Goal: Task Accomplishment & Management: Complete application form

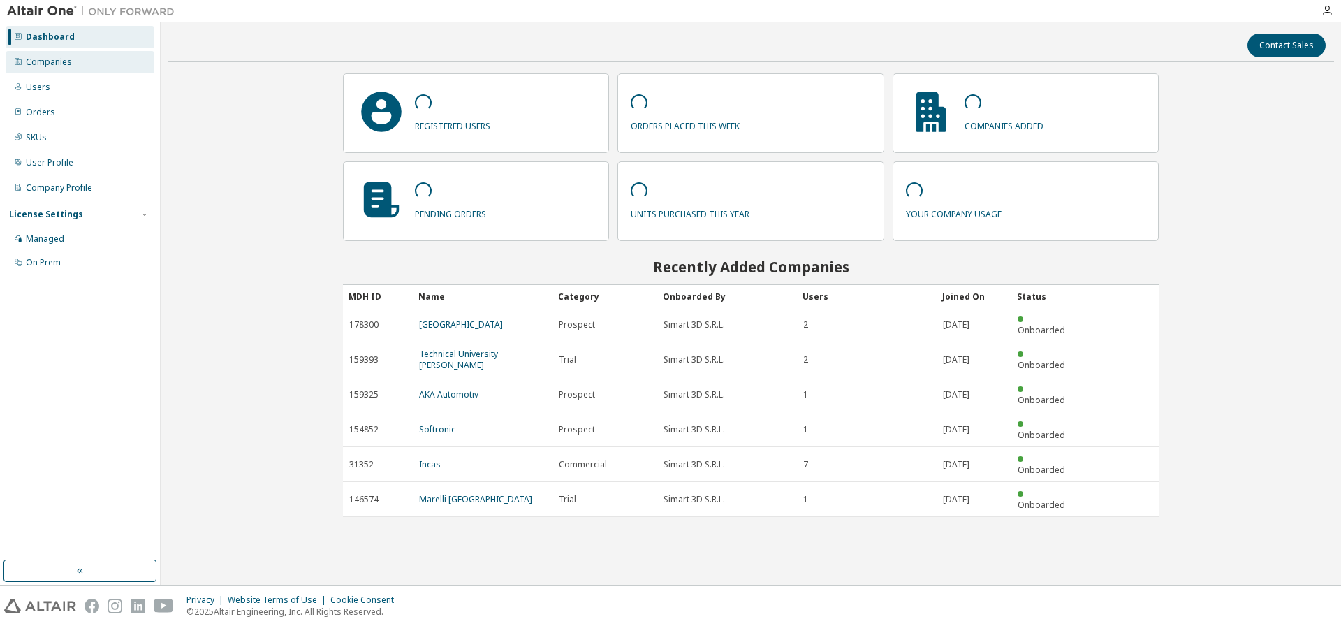
click at [24, 59] on div "Companies" at bounding box center [80, 62] width 149 height 22
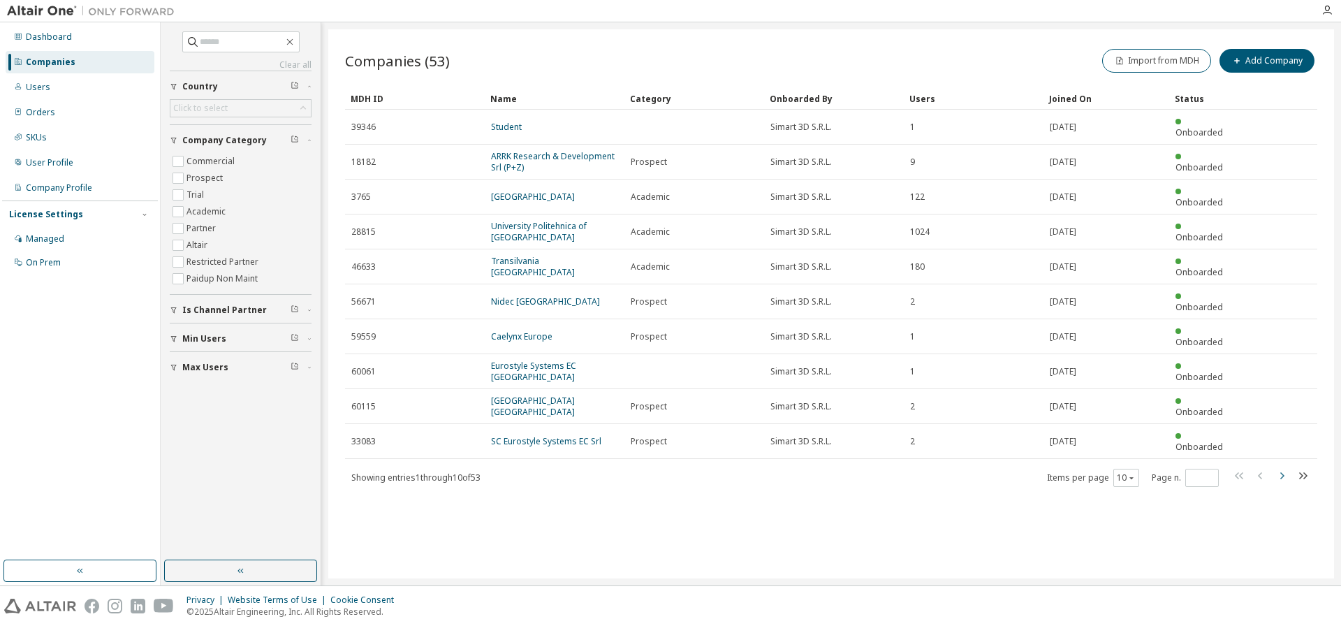
click at [1285, 467] on icon "button" at bounding box center [1281, 475] width 17 height 17
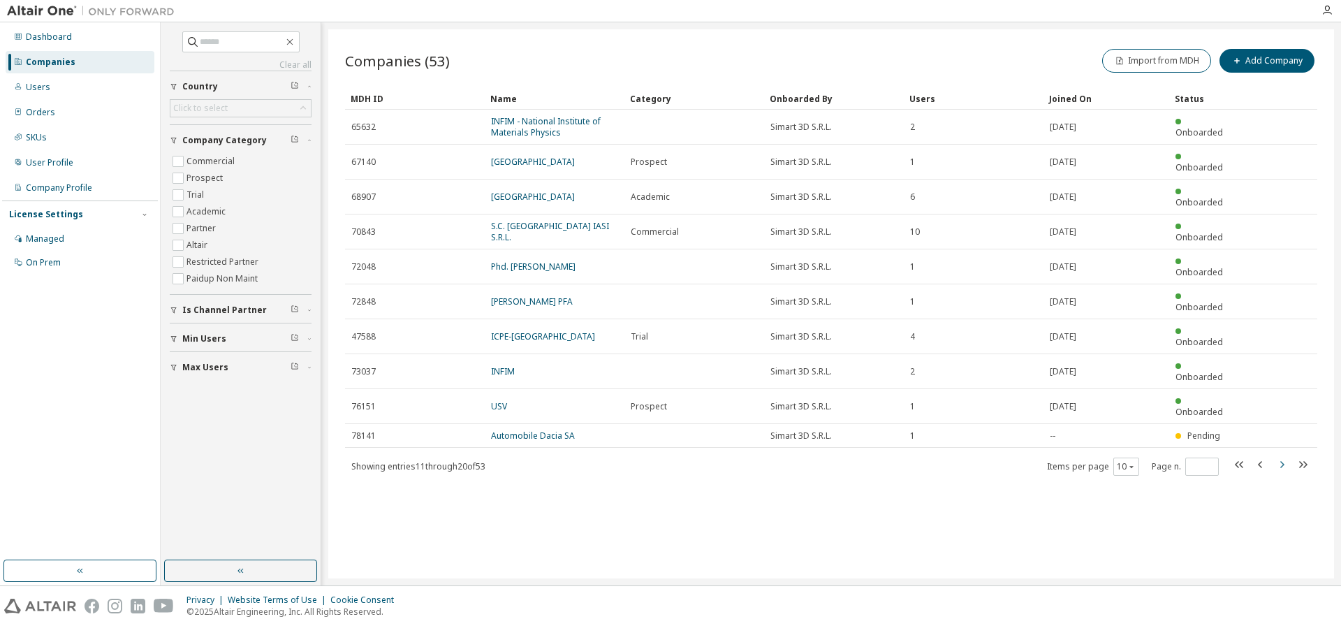
click at [1282, 461] on icon "button" at bounding box center [1282, 464] width 4 height 7
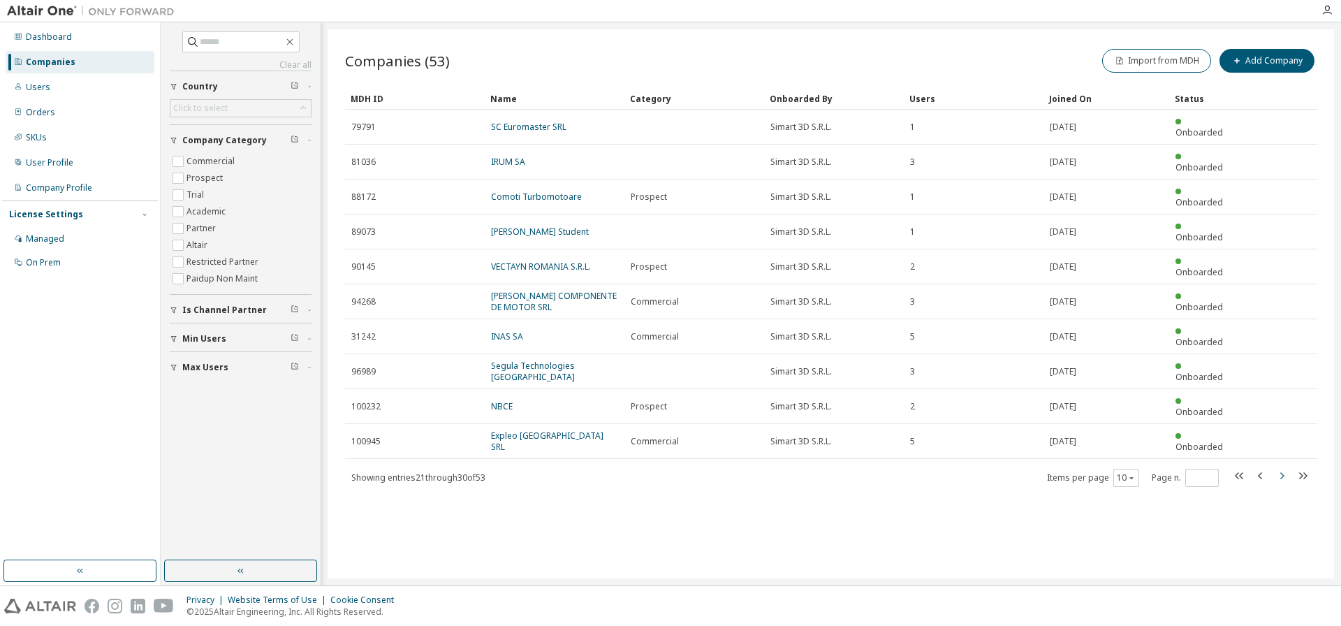
click at [1280, 467] on icon "button" at bounding box center [1281, 475] width 17 height 17
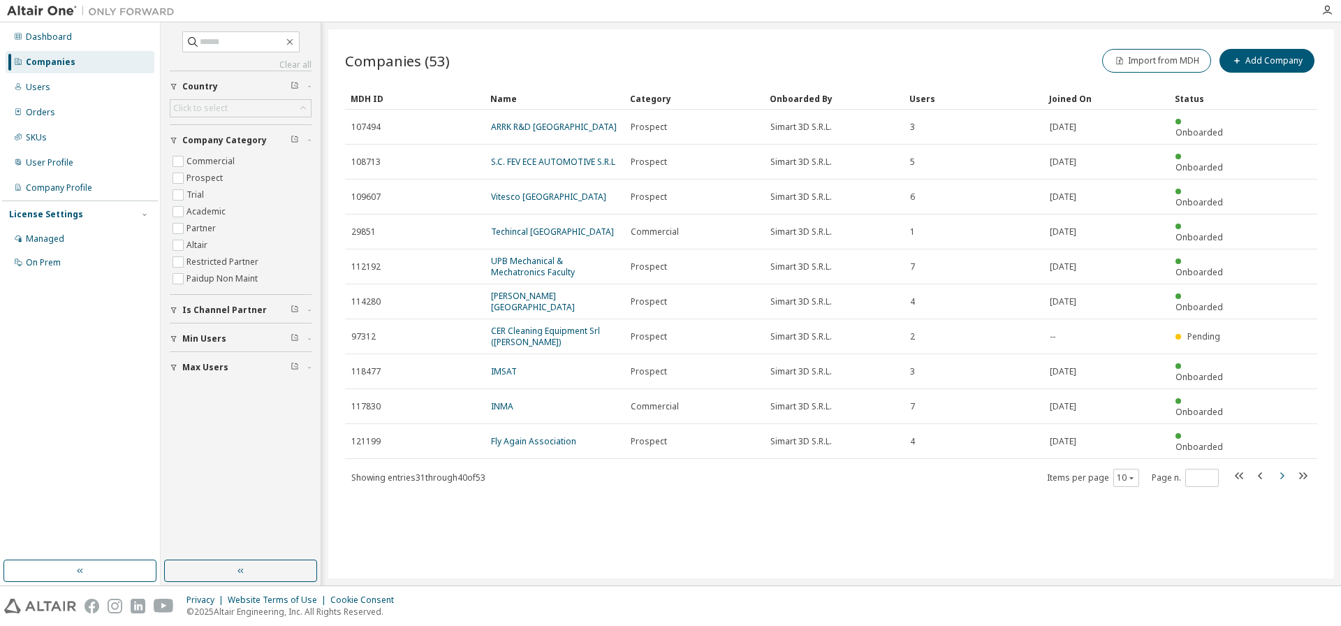
click at [1280, 467] on icon "button" at bounding box center [1281, 475] width 17 height 17
type input "*"
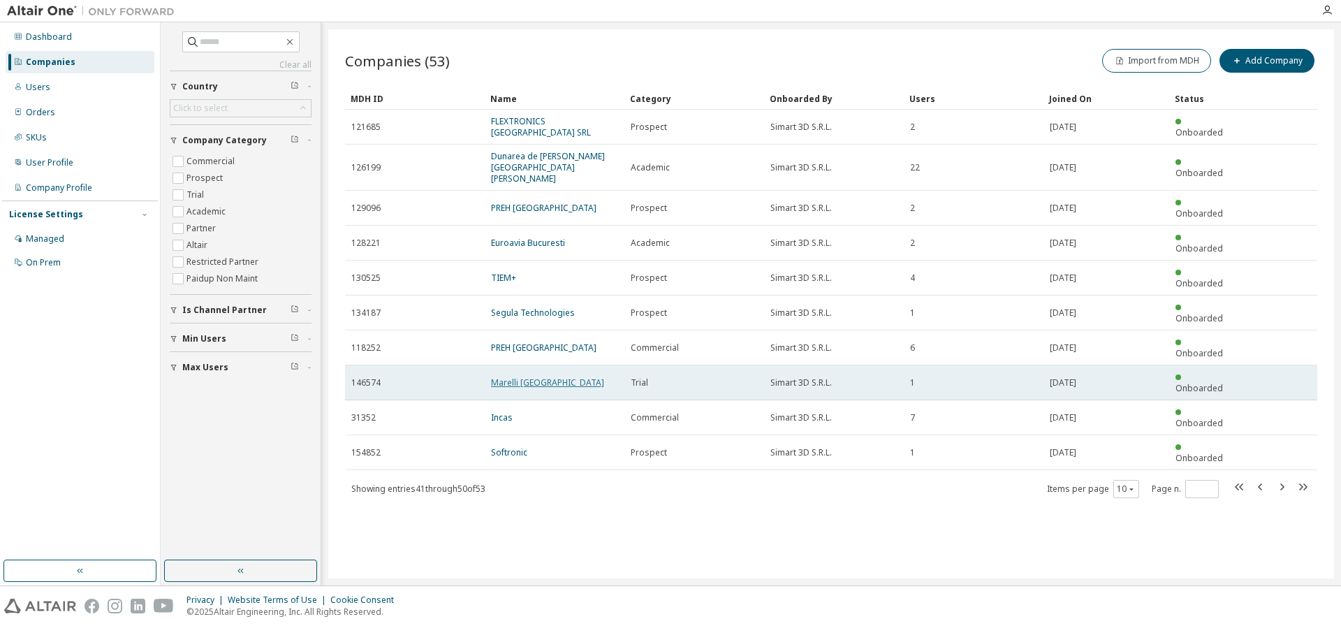
click at [507, 377] on link "Marelli Romania" at bounding box center [547, 383] width 113 height 12
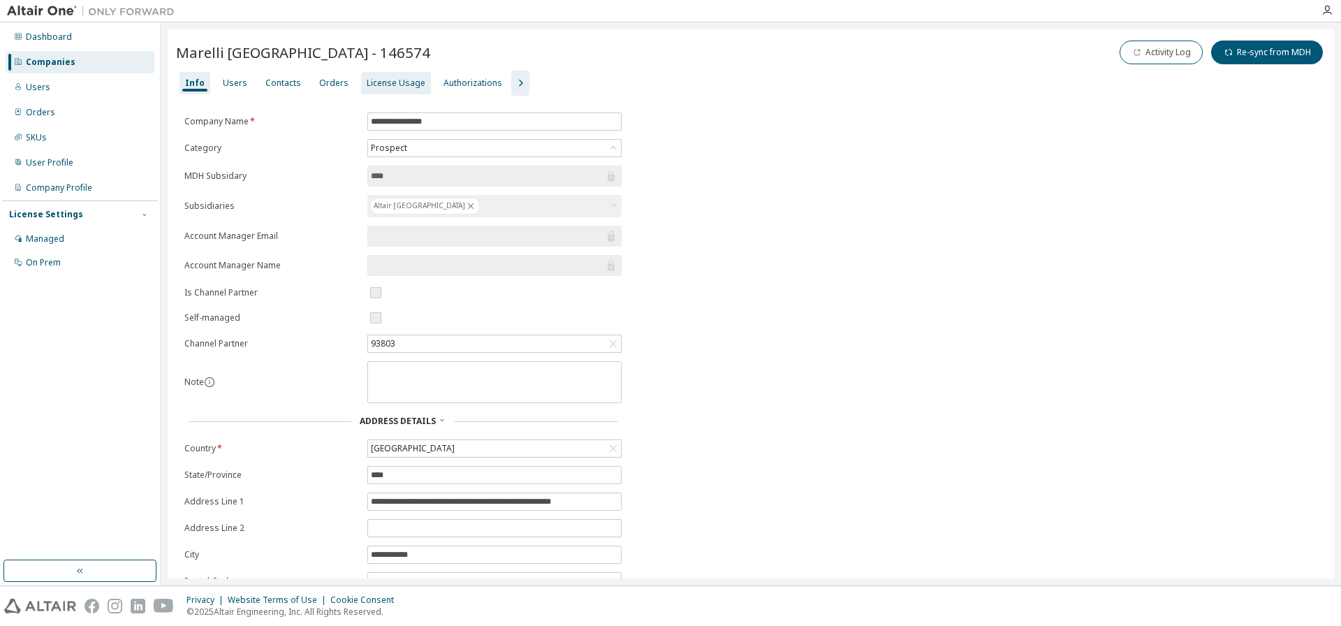
click at [369, 85] on div "License Usage" at bounding box center [396, 83] width 59 height 11
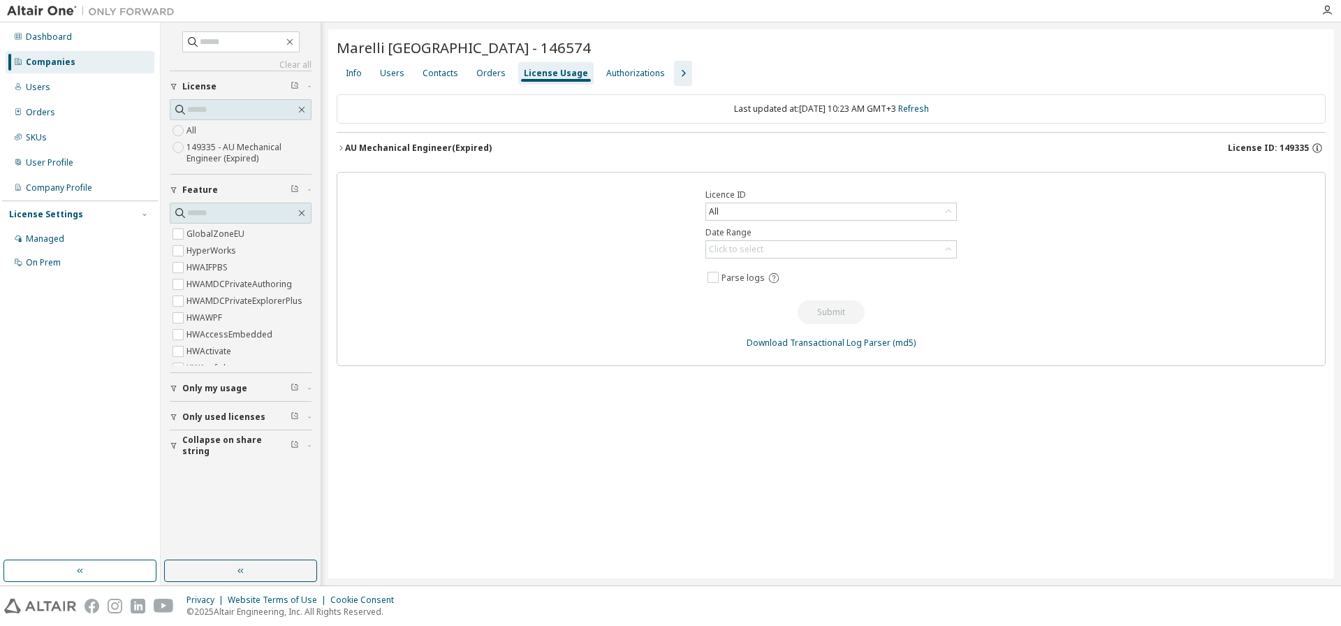
click at [446, 151] on div "AU Mechanical Engineer (Expired)" at bounding box center [418, 148] width 147 height 11
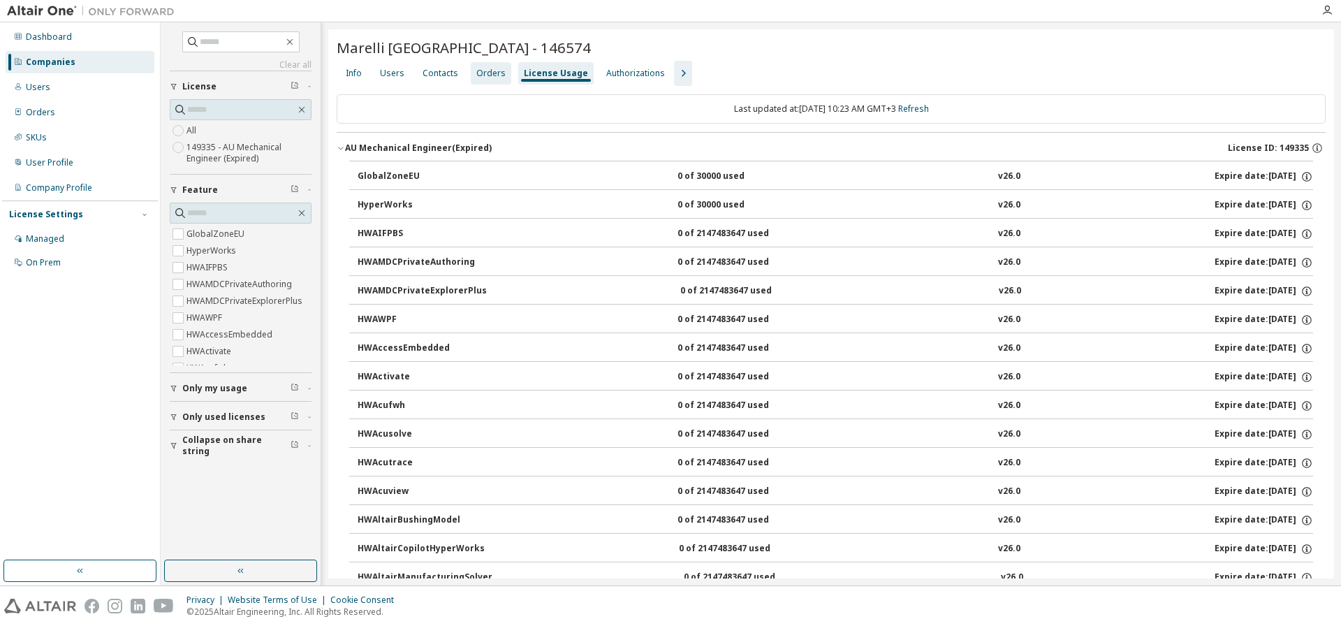
click at [495, 75] on div "Orders" at bounding box center [490, 73] width 29 height 11
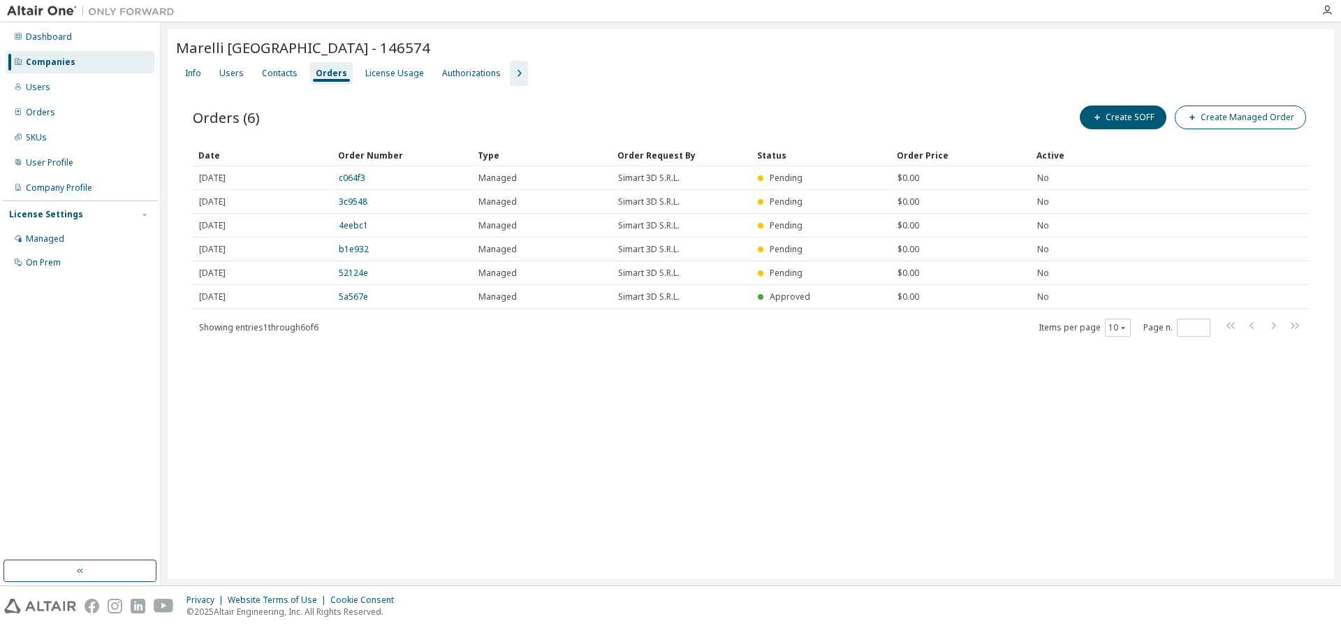
click at [1234, 122] on button "Create Managed Order" at bounding box center [1240, 117] width 131 height 24
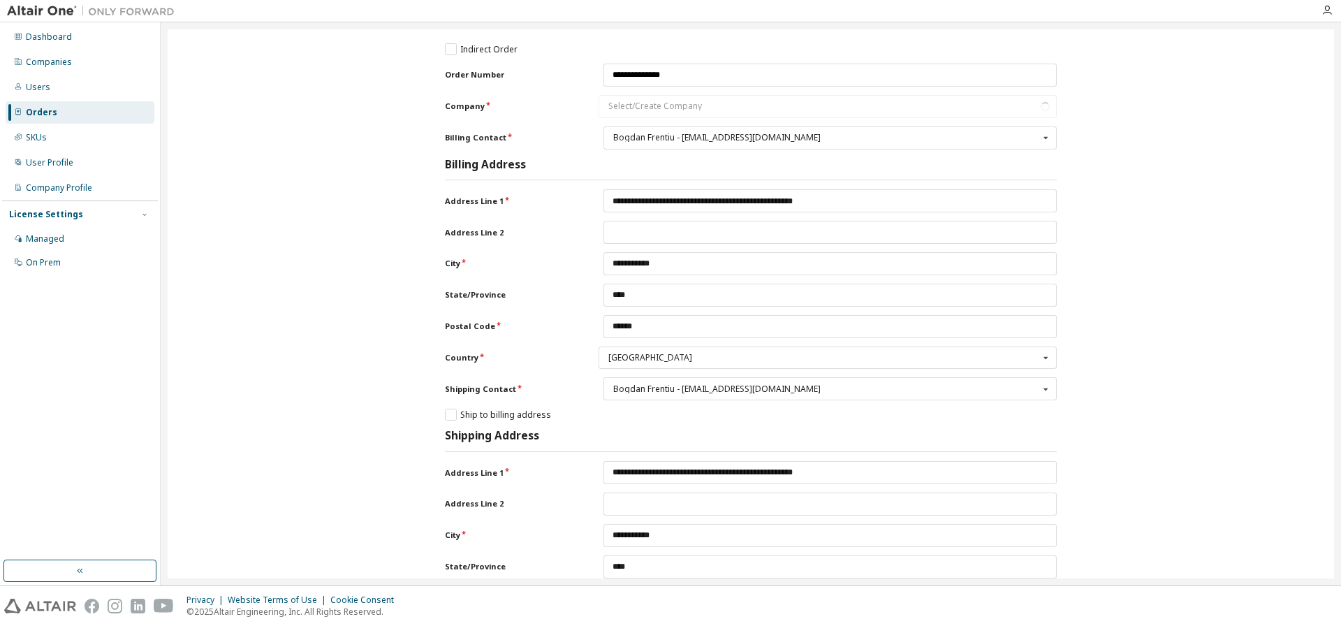
type input "**********"
type input "****"
type input "******"
type input "**********"
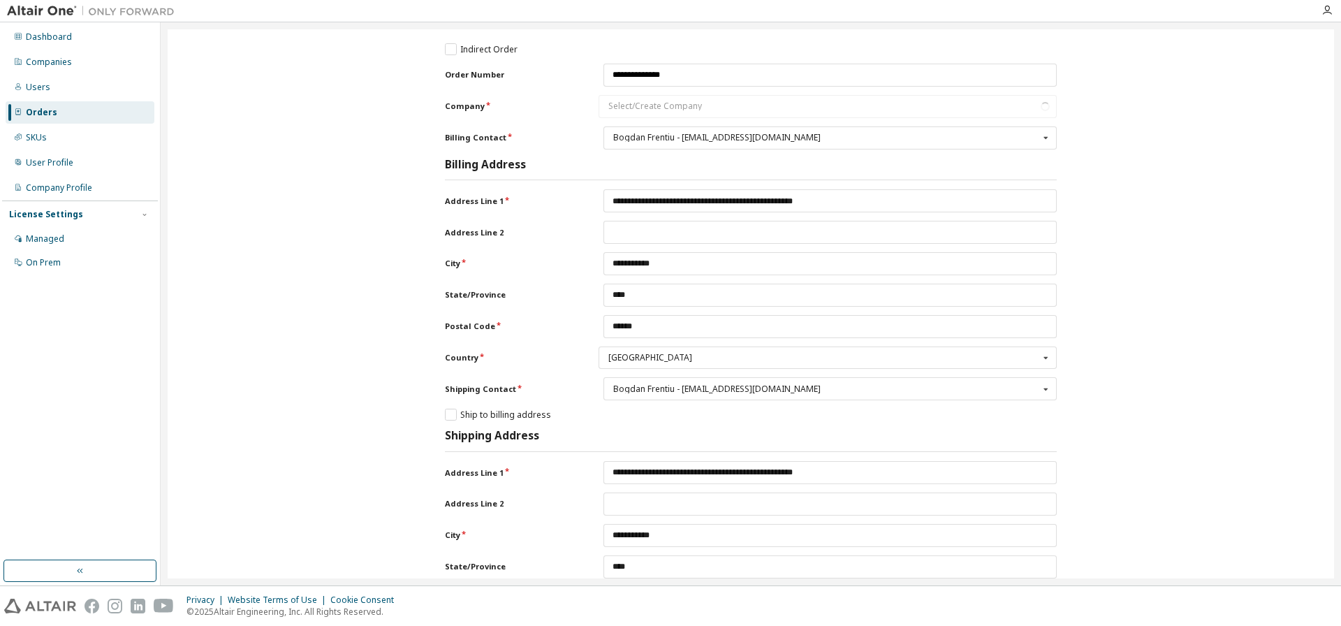
type input "**********"
type input "****"
type input "******"
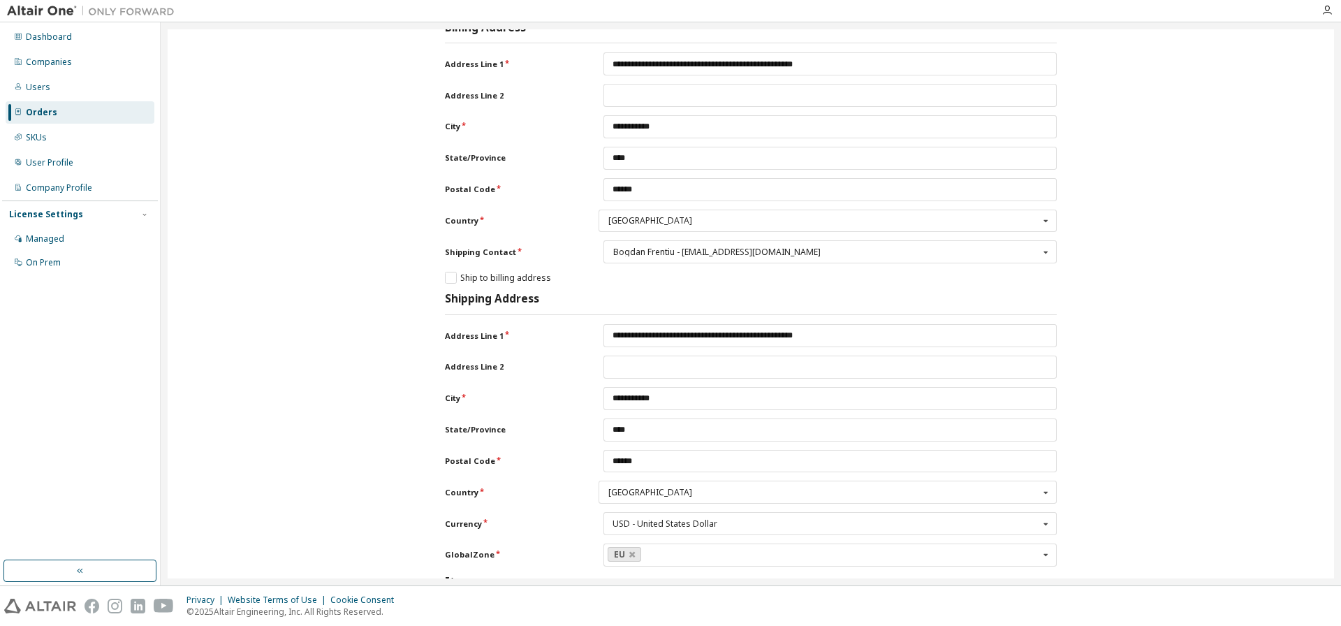
scroll to position [349, 0]
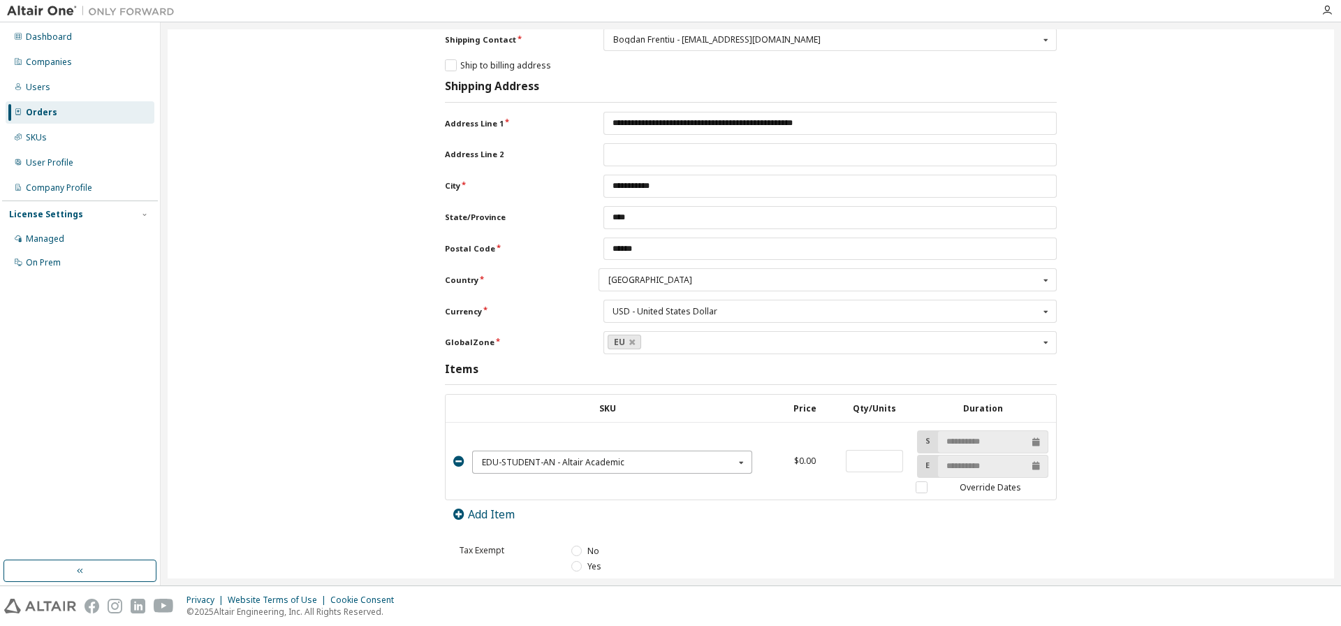
click at [629, 473] on input "text" at bounding box center [613, 462] width 279 height 22
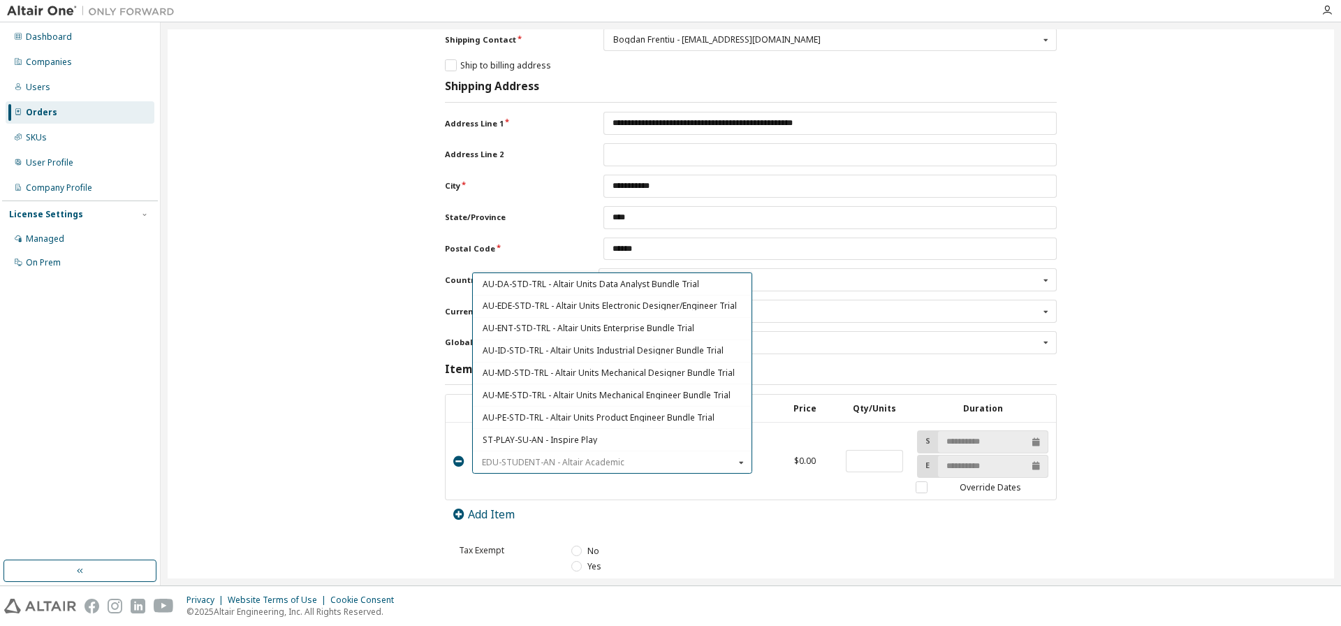
scroll to position [180, 0]
click at [631, 332] on span "AU-ME-STD-TRL - Altair Units Mechanical Engineer Bundle Trial" at bounding box center [612, 327] width 259 height 8
type input "****"
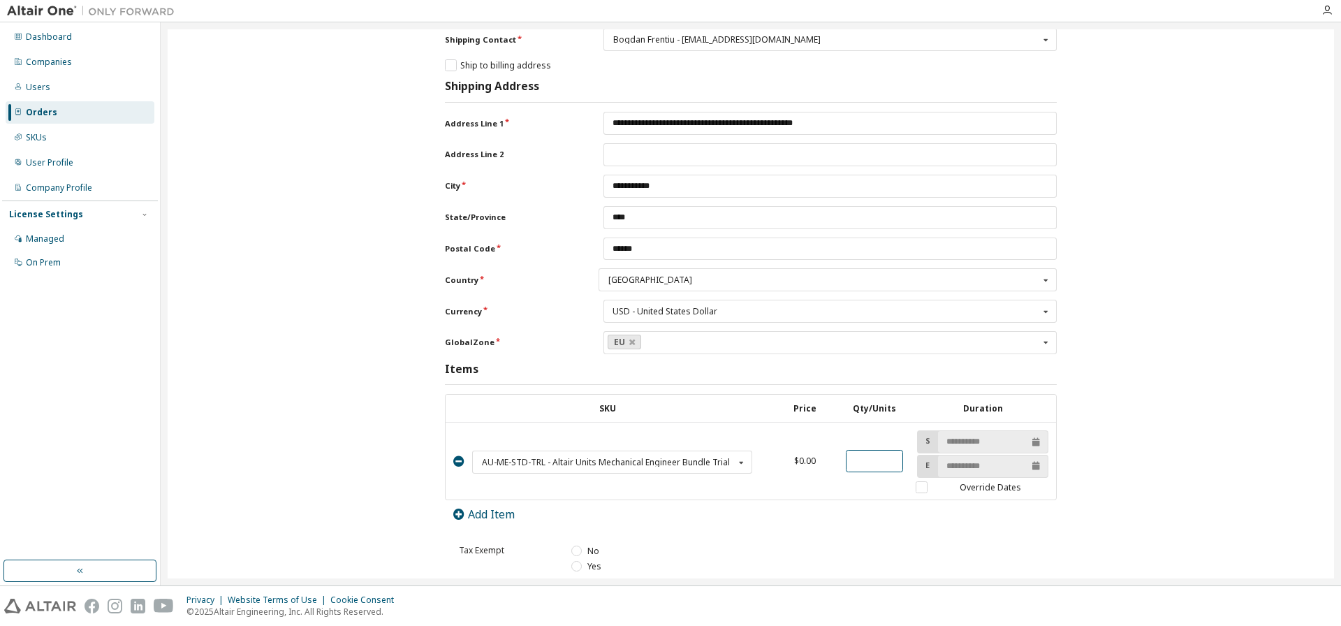
drag, startPoint x: 856, startPoint y: 481, endPoint x: 817, endPoint y: 481, distance: 39.8
click at [825, 481] on tr "AU-ME-STD-TRL - Altair Units Mechanical Engineer Bundle Trial EDU-STUDENT-AN - …" at bounding box center [751, 462] width 611 height 78
type input "**"
click at [922, 493] on label "Override Dates" at bounding box center [982, 487] width 133 height 12
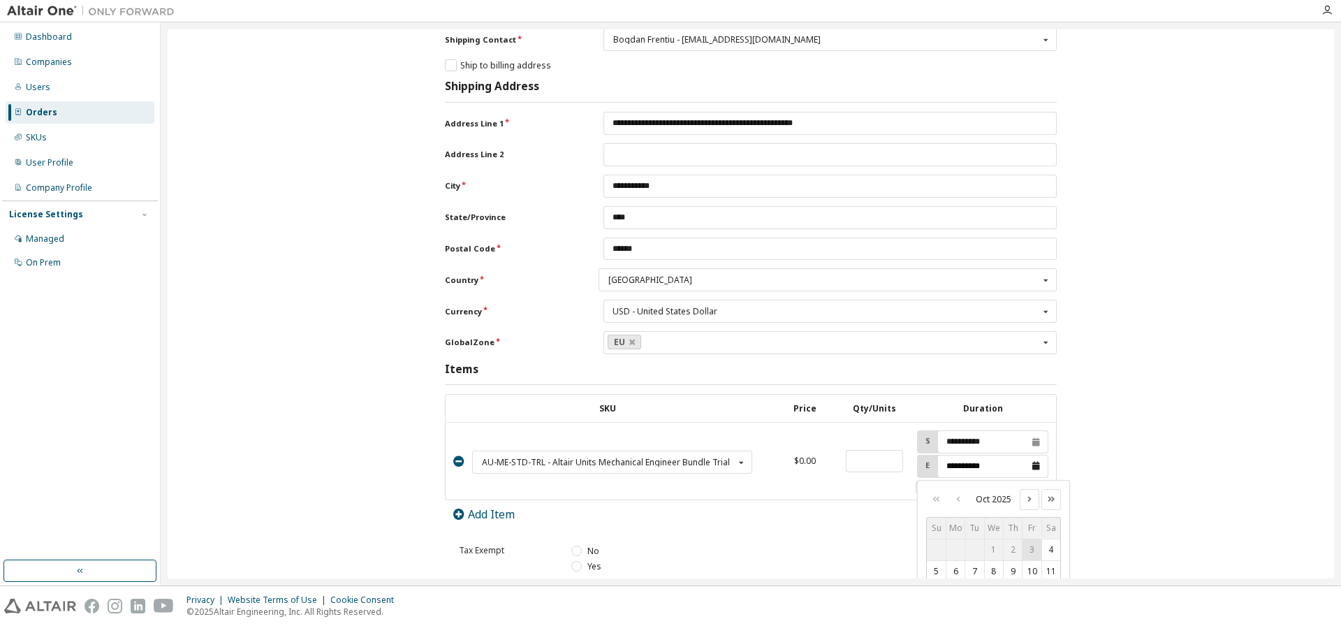
click at [1032, 477] on input "**********" at bounding box center [993, 466] width 110 height 22
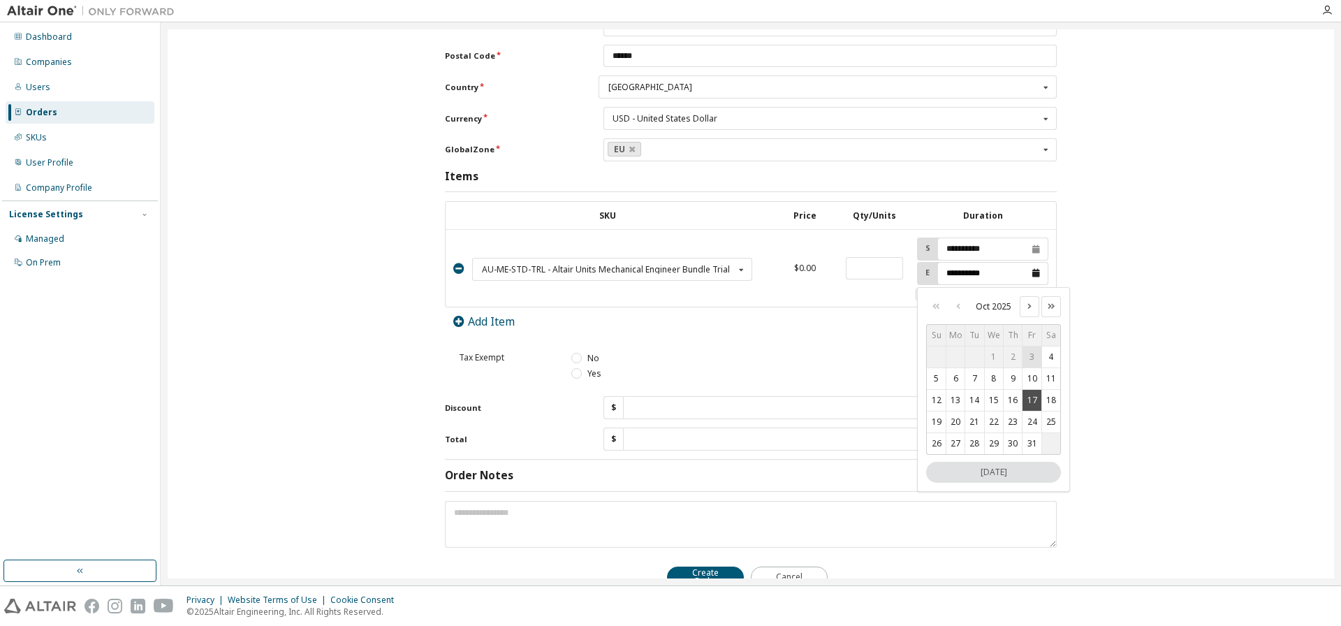
scroll to position [604, 0]
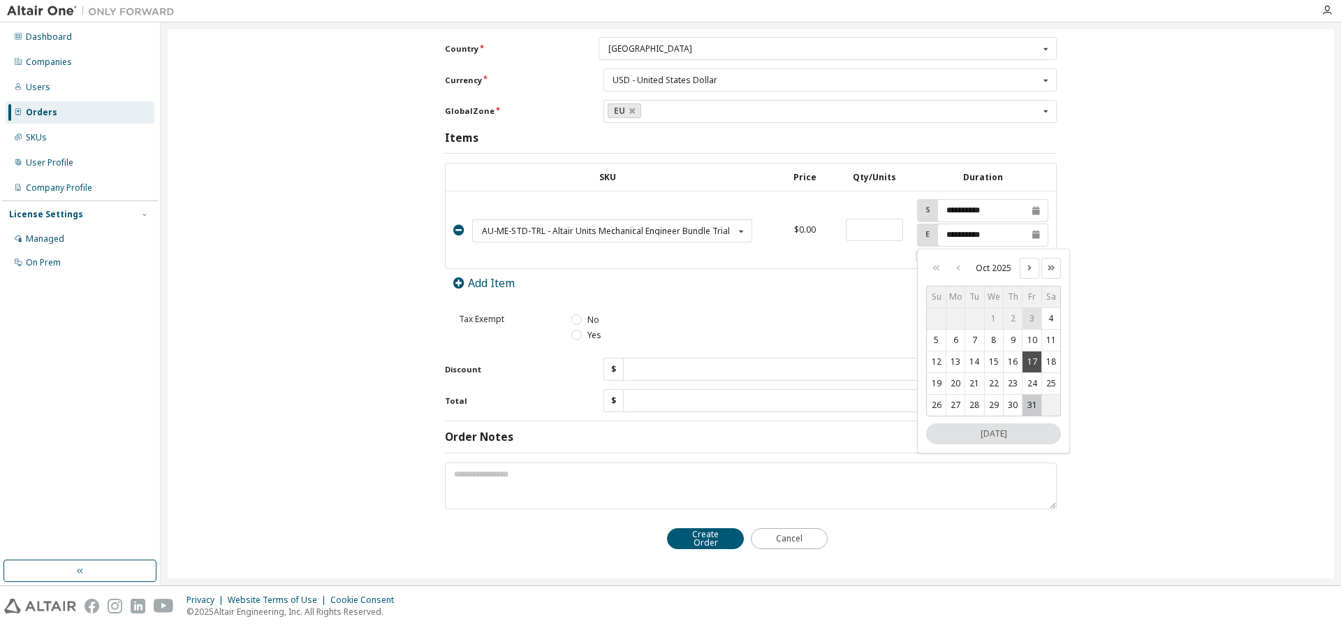
click at [1030, 401] on button "31" at bounding box center [1032, 405] width 18 height 21
type input "**********"
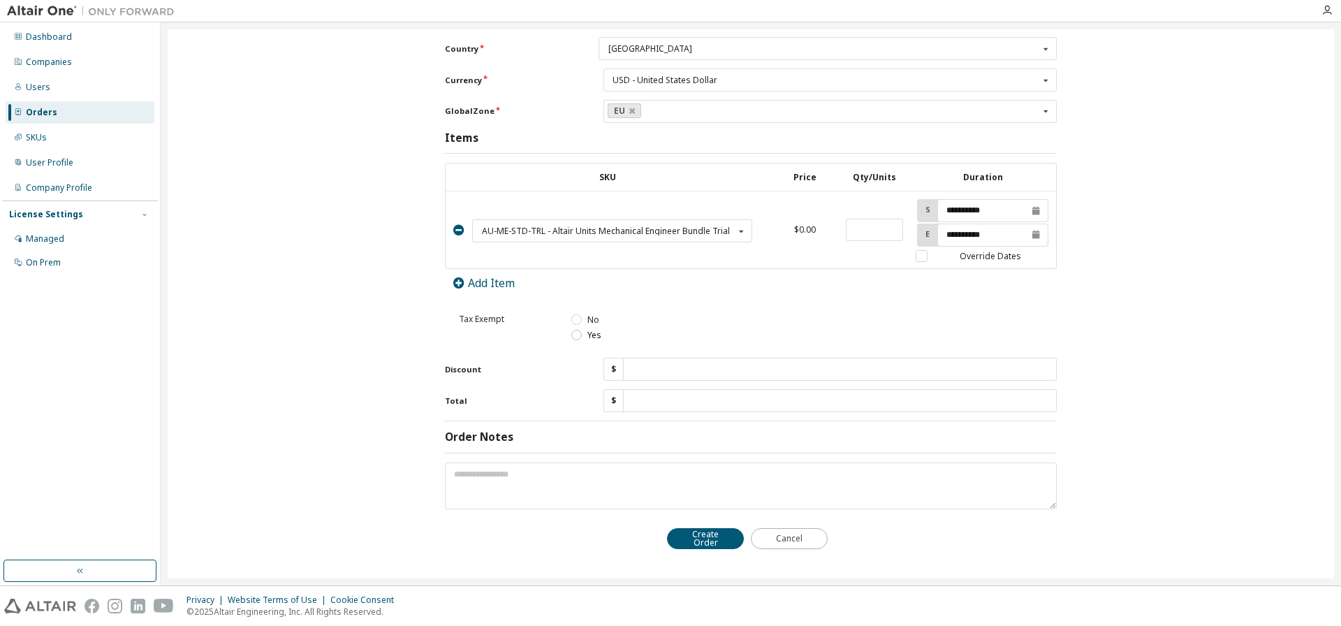
click at [573, 334] on label "Yes" at bounding box center [585, 335] width 29 height 12
click at [615, 487] on textarea at bounding box center [751, 485] width 612 height 47
type textarea "**********"
click at [708, 543] on button "Create Order" at bounding box center [705, 538] width 77 height 21
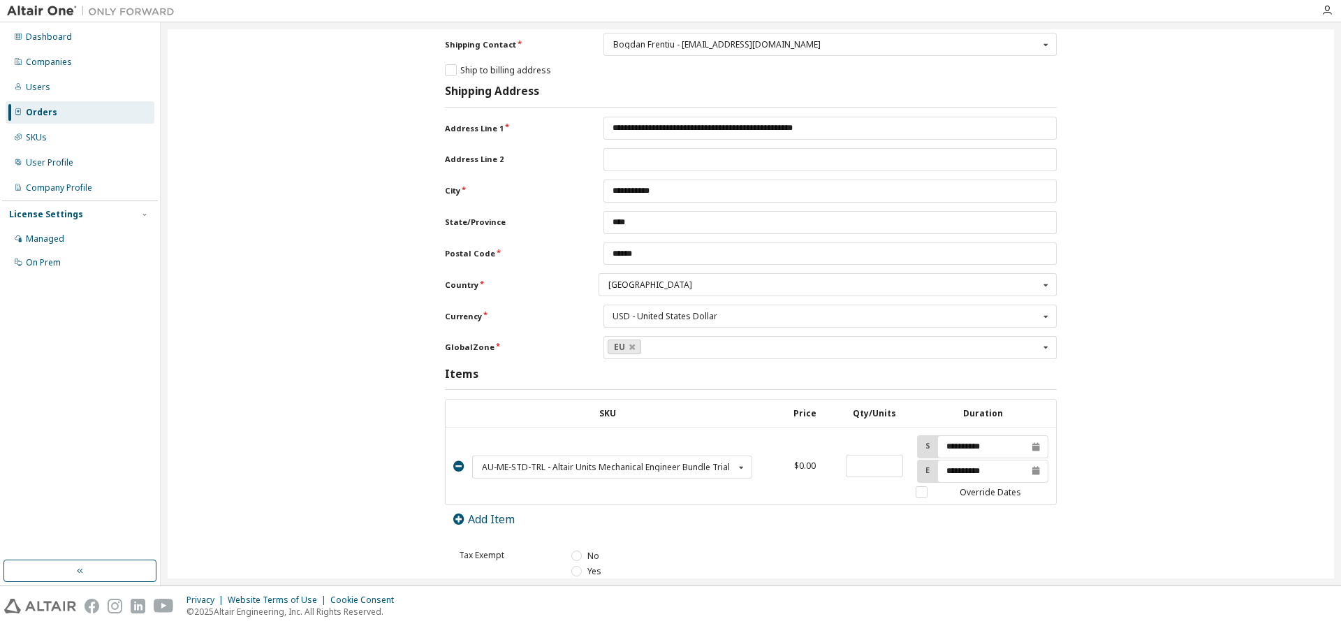
scroll to position [0, 0]
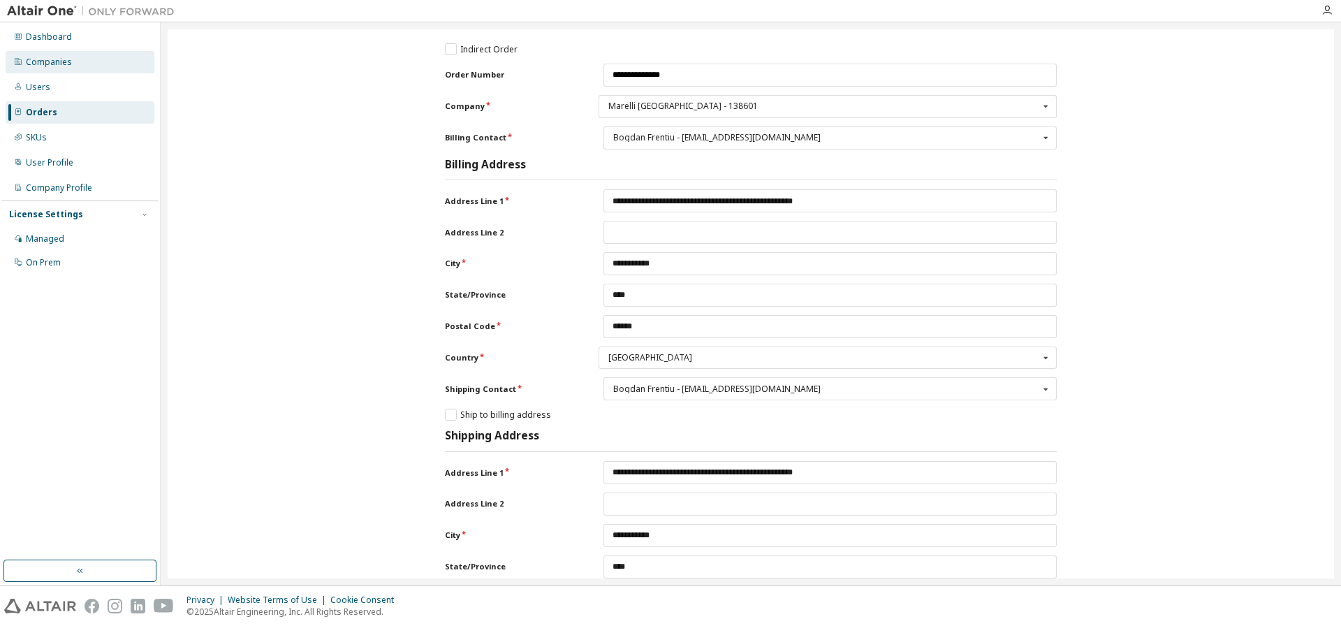
click at [54, 66] on div "Companies" at bounding box center [49, 62] width 46 height 11
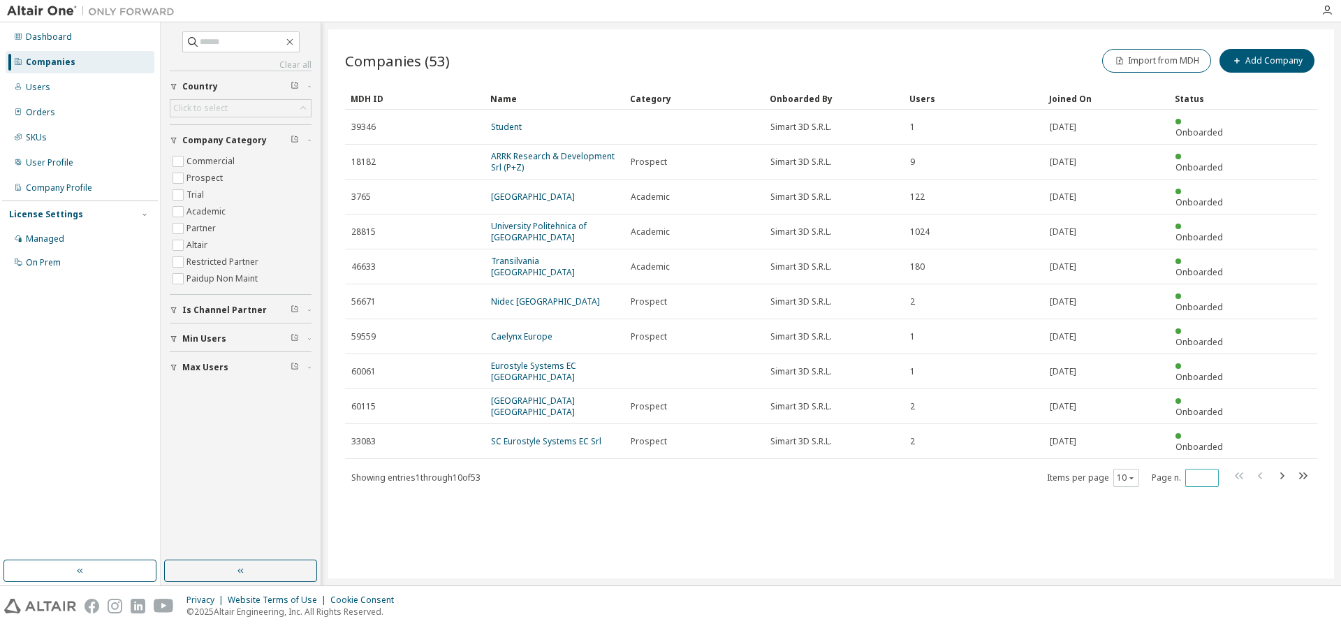
click at [1202, 472] on input "*" at bounding box center [1202, 477] width 27 height 11
drag, startPoint x: 1199, startPoint y: 422, endPoint x: 1145, endPoint y: 421, distance: 53.8
click at [1145, 467] on div "Items per page 10 Page n. *" at bounding box center [1179, 477] width 264 height 20
type input "*"
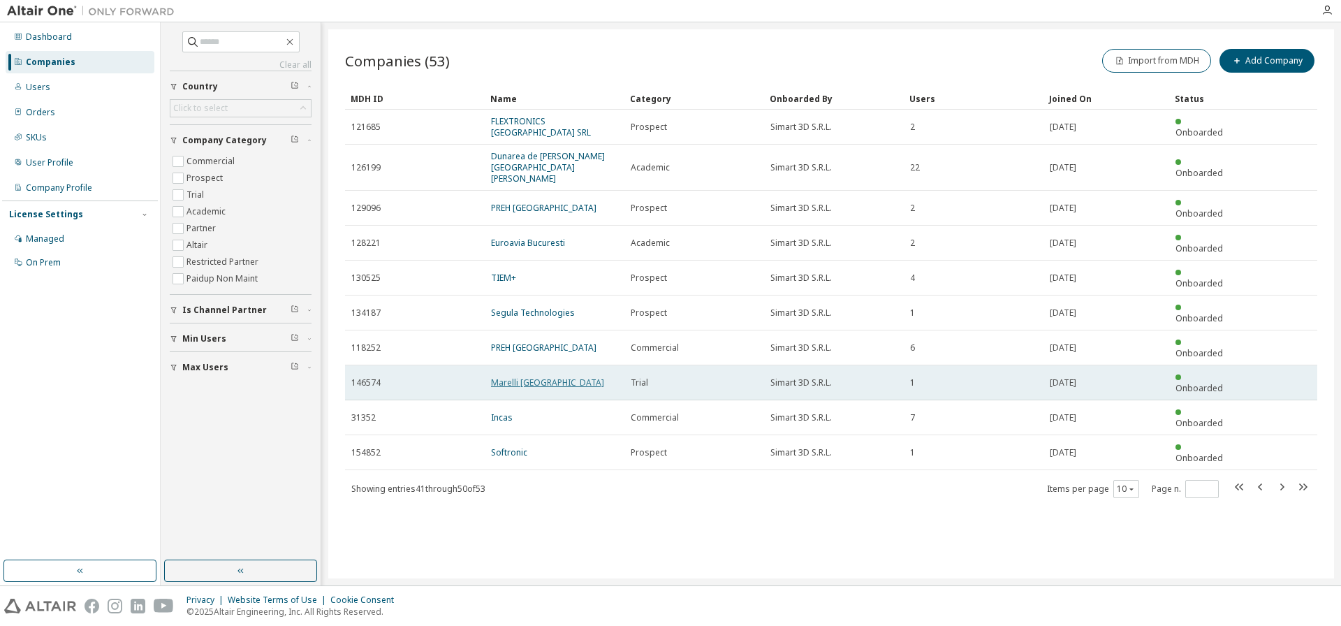
click at [522, 377] on link "Marelli Romania" at bounding box center [547, 383] width 113 height 12
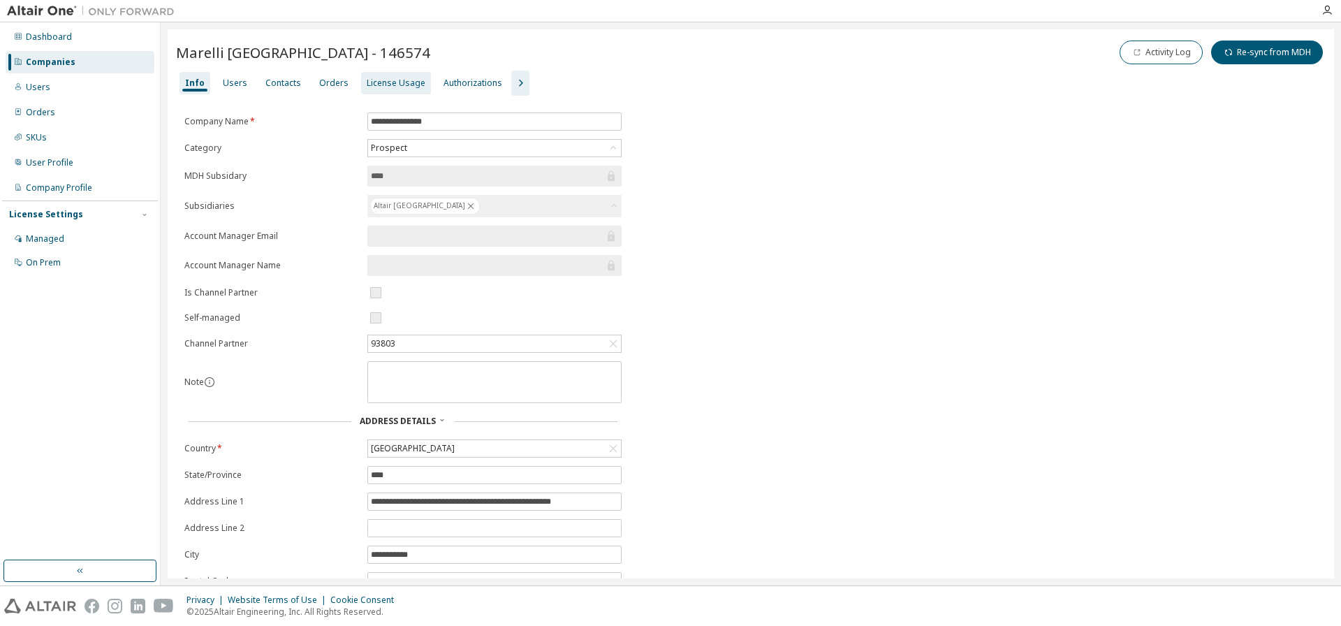
click at [376, 82] on div "License Usage" at bounding box center [396, 83] width 59 height 11
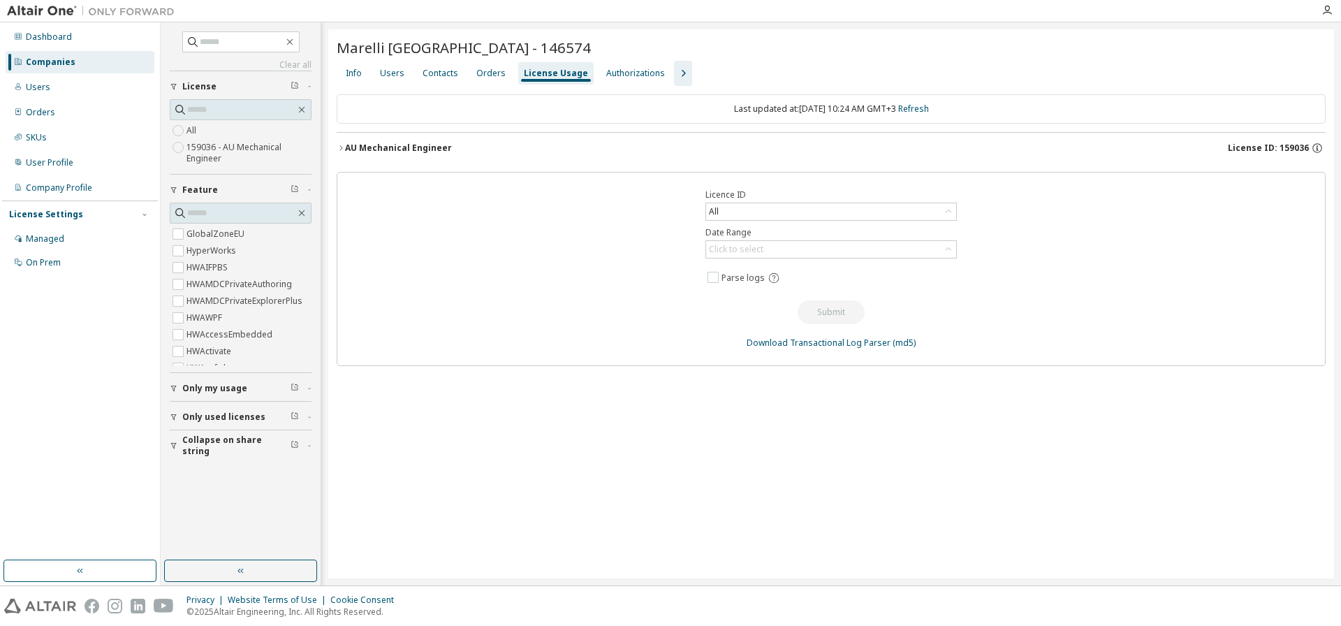
click at [404, 147] on div "AU Mechanical Engineer" at bounding box center [398, 148] width 107 height 11
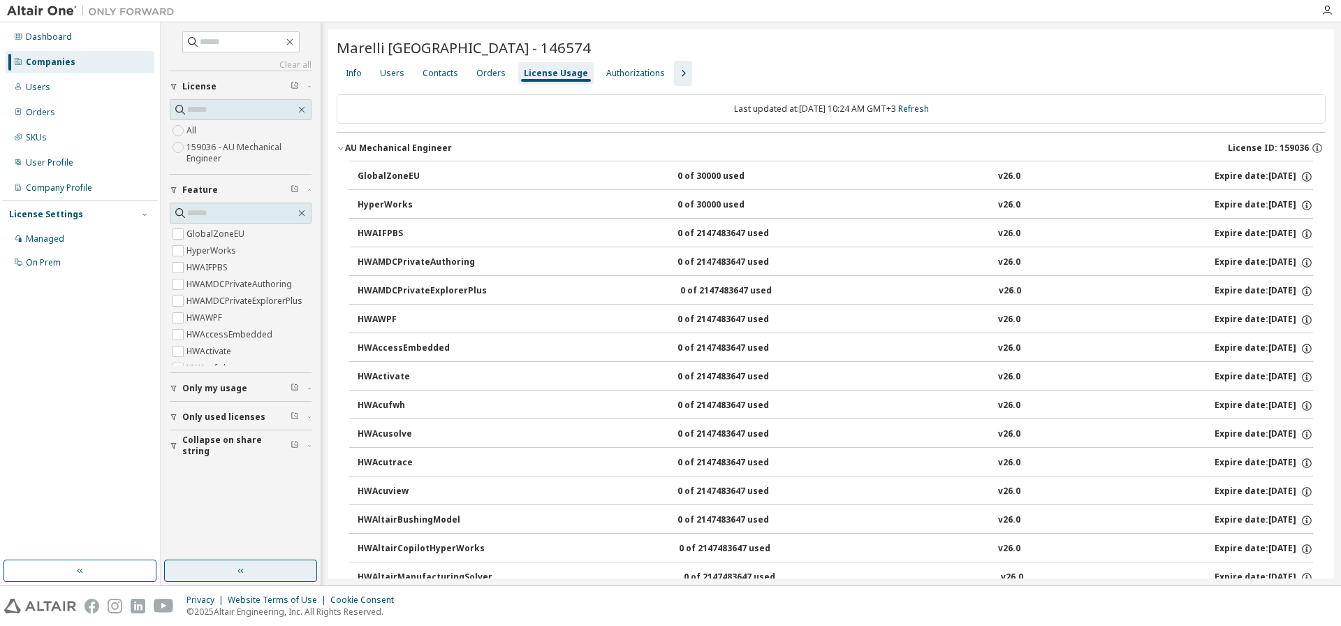
click at [237, 573] on icon "button" at bounding box center [240, 570] width 11 height 11
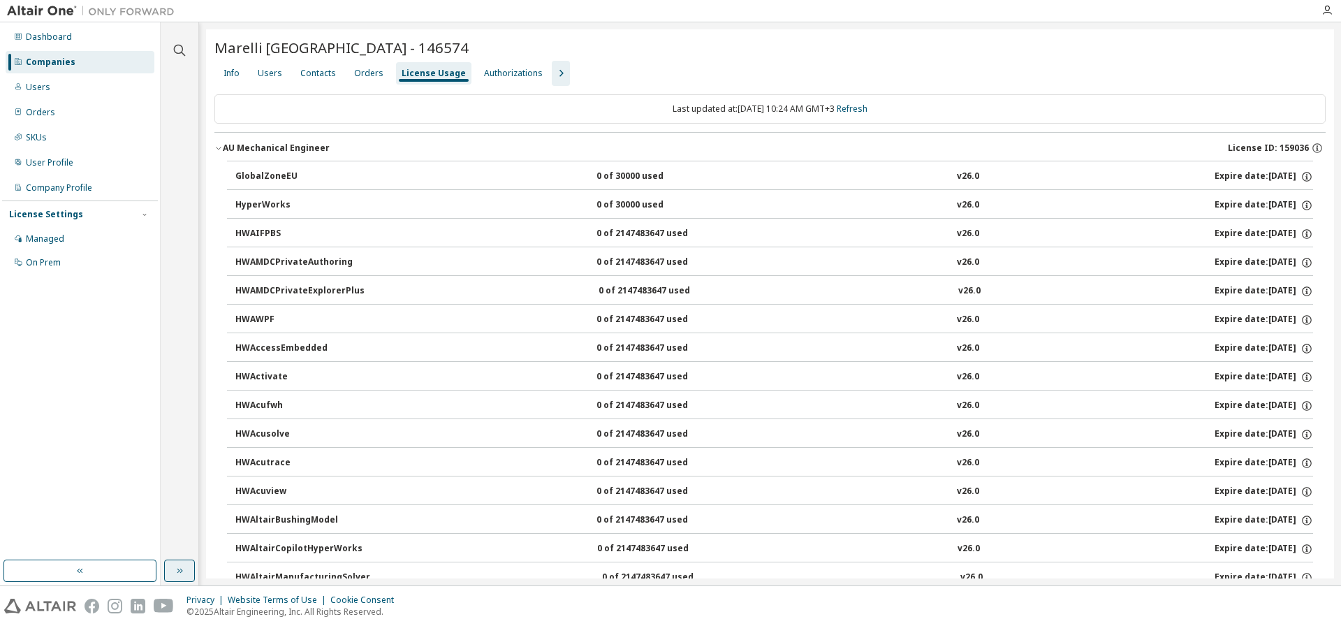
click at [41, 61] on div "Companies" at bounding box center [51, 62] width 50 height 11
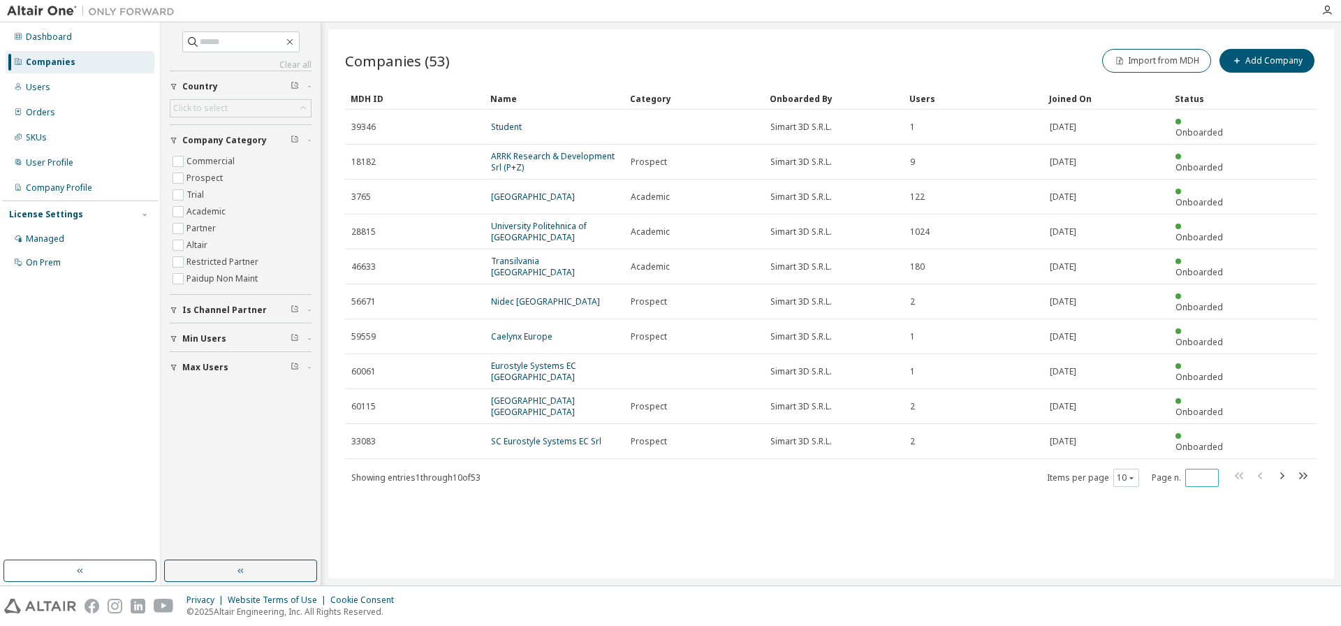
drag, startPoint x: 1194, startPoint y: 421, endPoint x: 1161, endPoint y: 420, distance: 33.6
click at [1161, 469] on span "Page n. *" at bounding box center [1185, 478] width 67 height 18
type input "*"
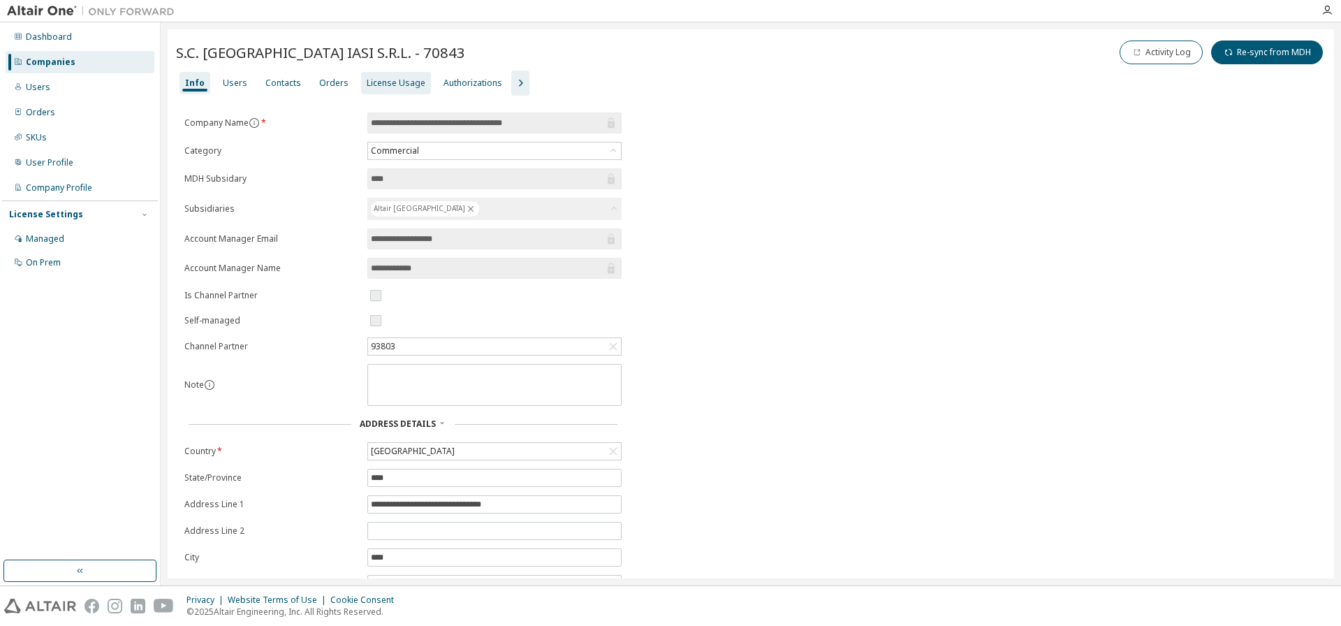
click at [409, 87] on div "License Usage" at bounding box center [396, 83] width 59 height 11
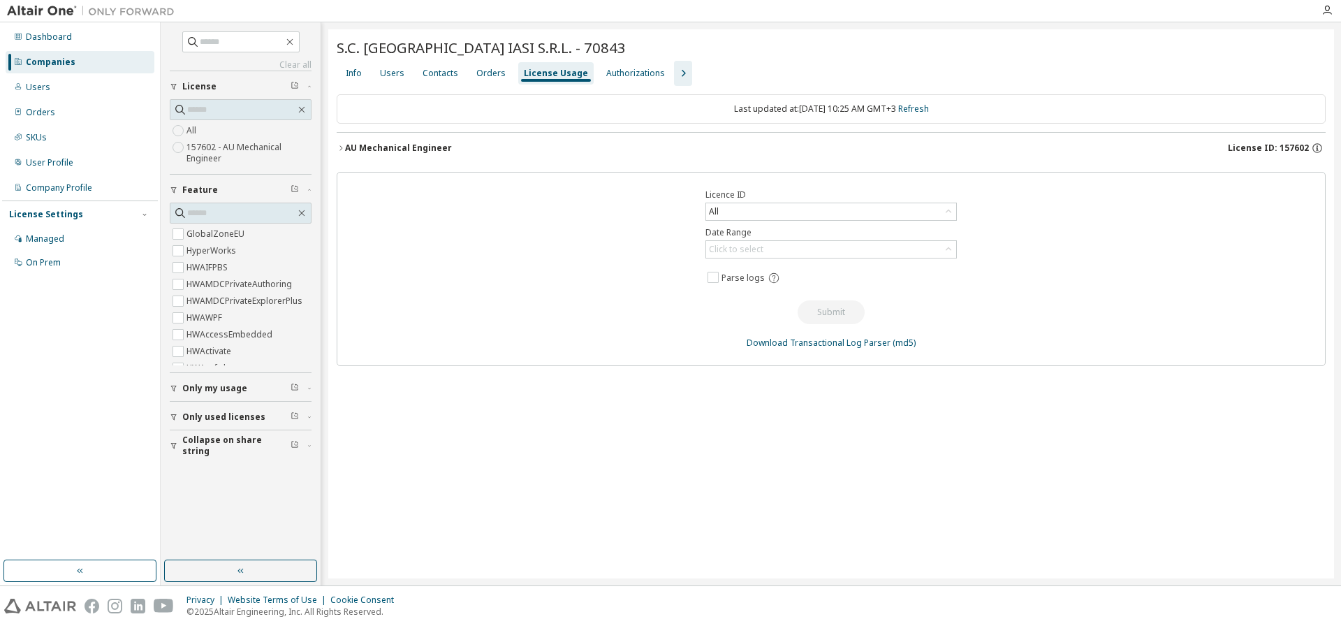
click at [394, 150] on div "AU Mechanical Engineer" at bounding box center [398, 148] width 107 height 11
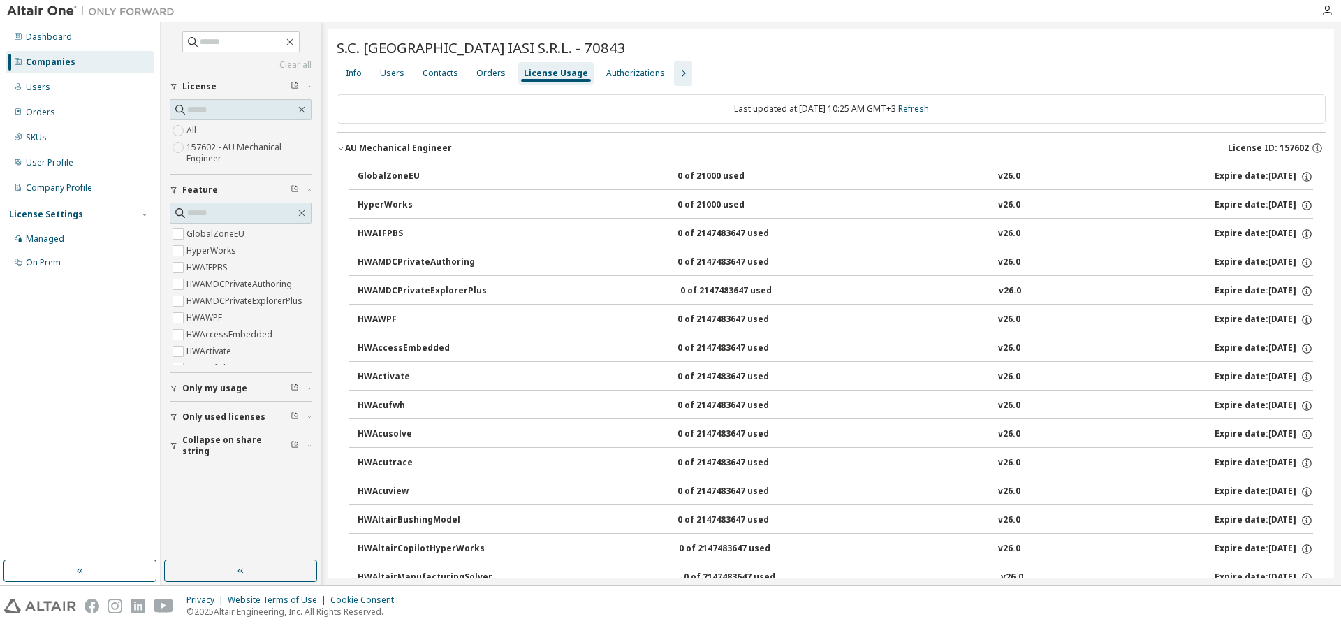
click at [66, 59] on div "Companies" at bounding box center [51, 62] width 50 height 11
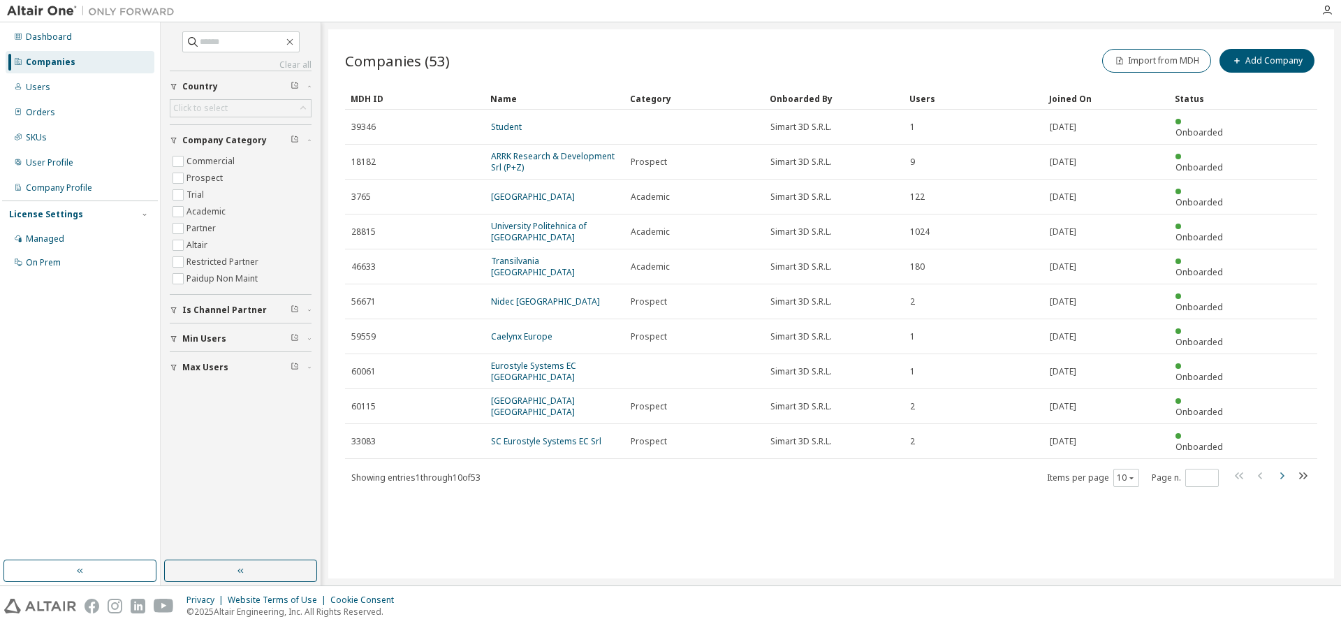
click at [1280, 467] on icon "button" at bounding box center [1281, 475] width 17 height 17
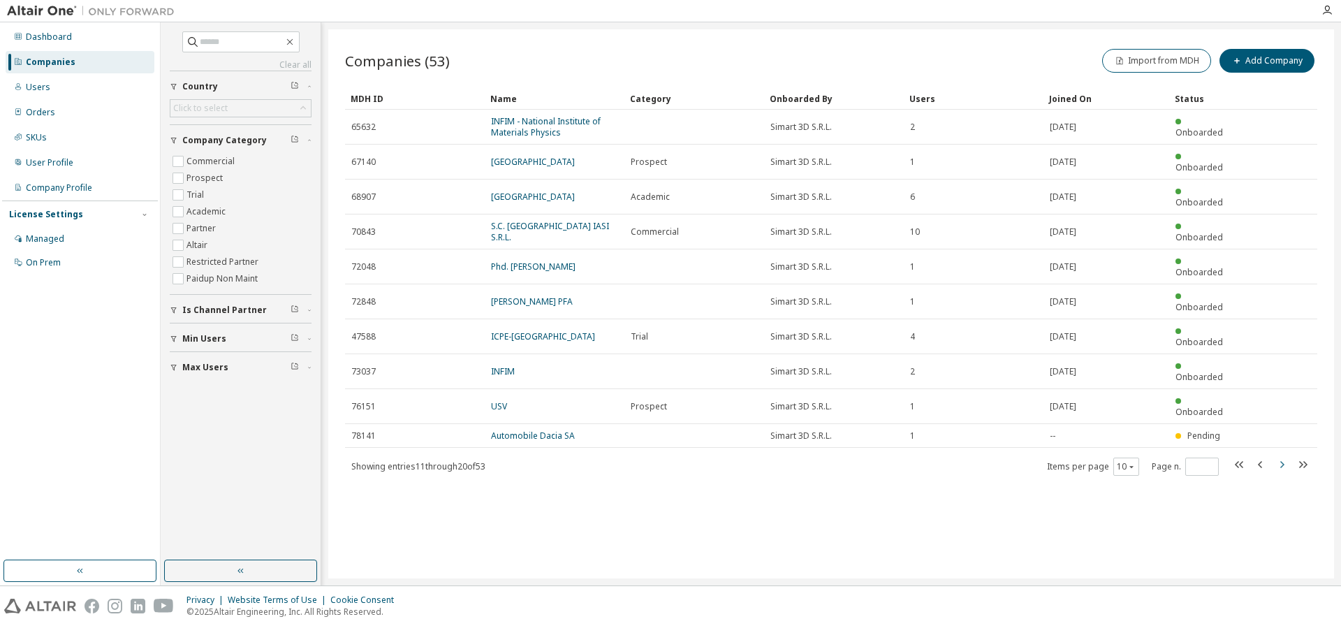
click at [1280, 456] on icon "button" at bounding box center [1281, 464] width 17 height 17
type input "*"
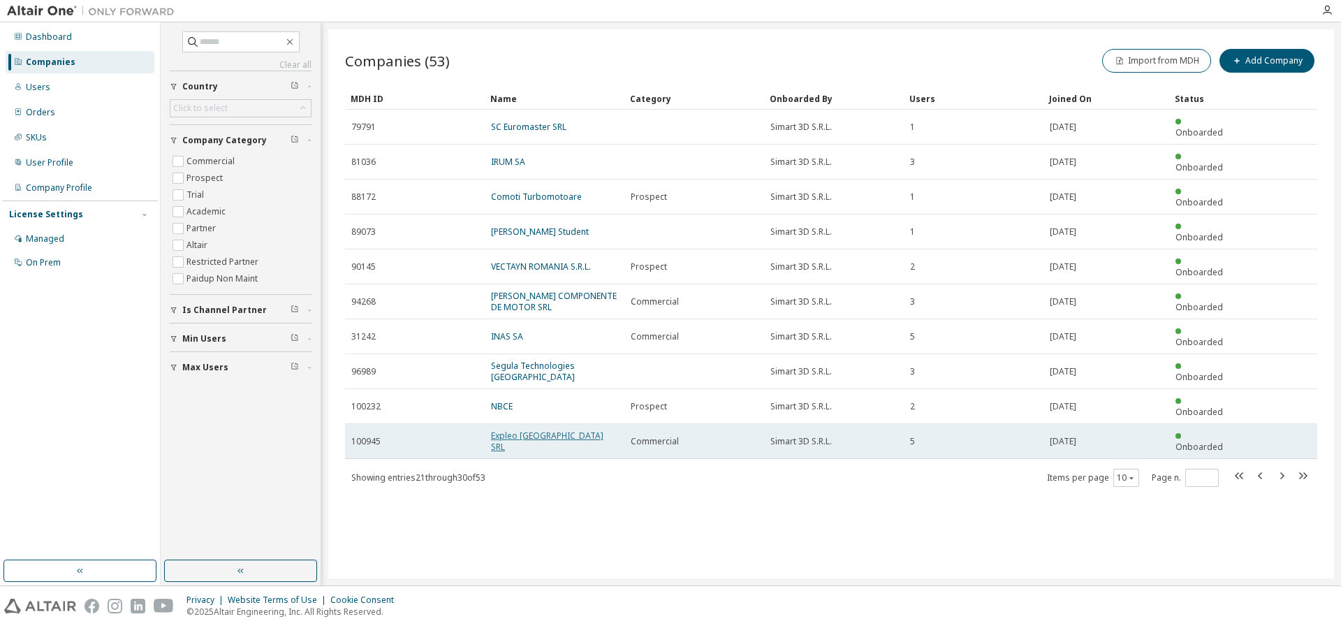
click at [543, 430] on link "Expleo Romania SRL" at bounding box center [547, 441] width 112 height 23
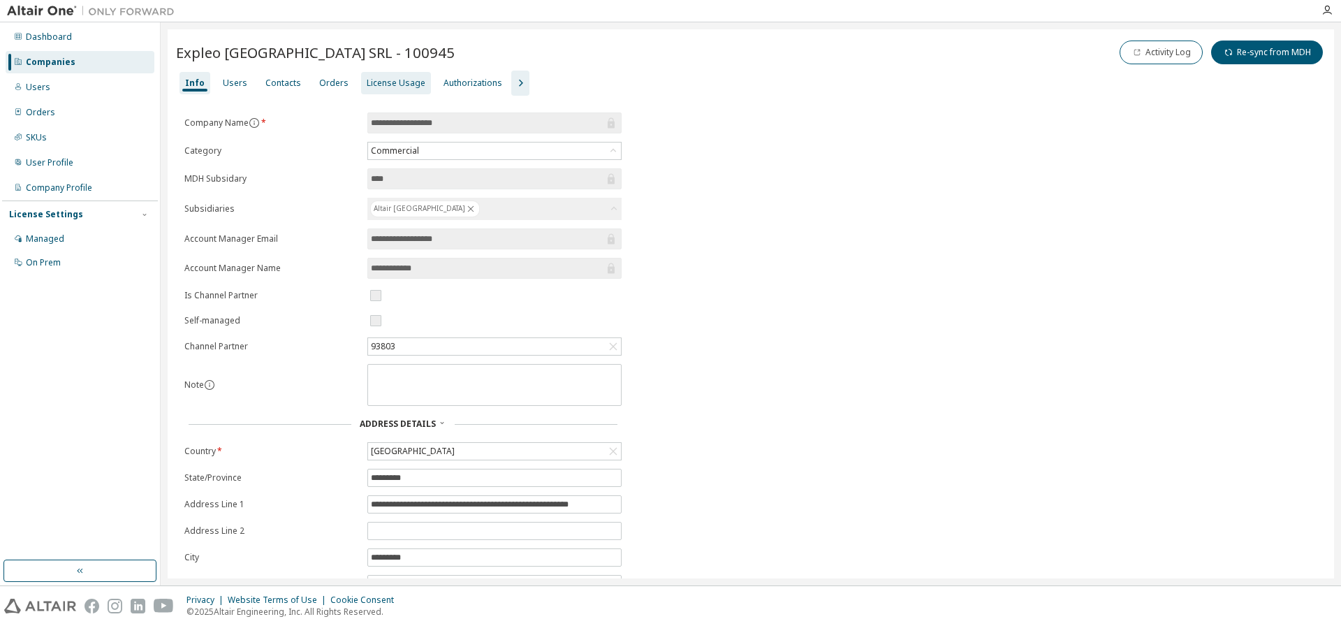
click at [379, 85] on div "License Usage" at bounding box center [396, 83] width 59 height 11
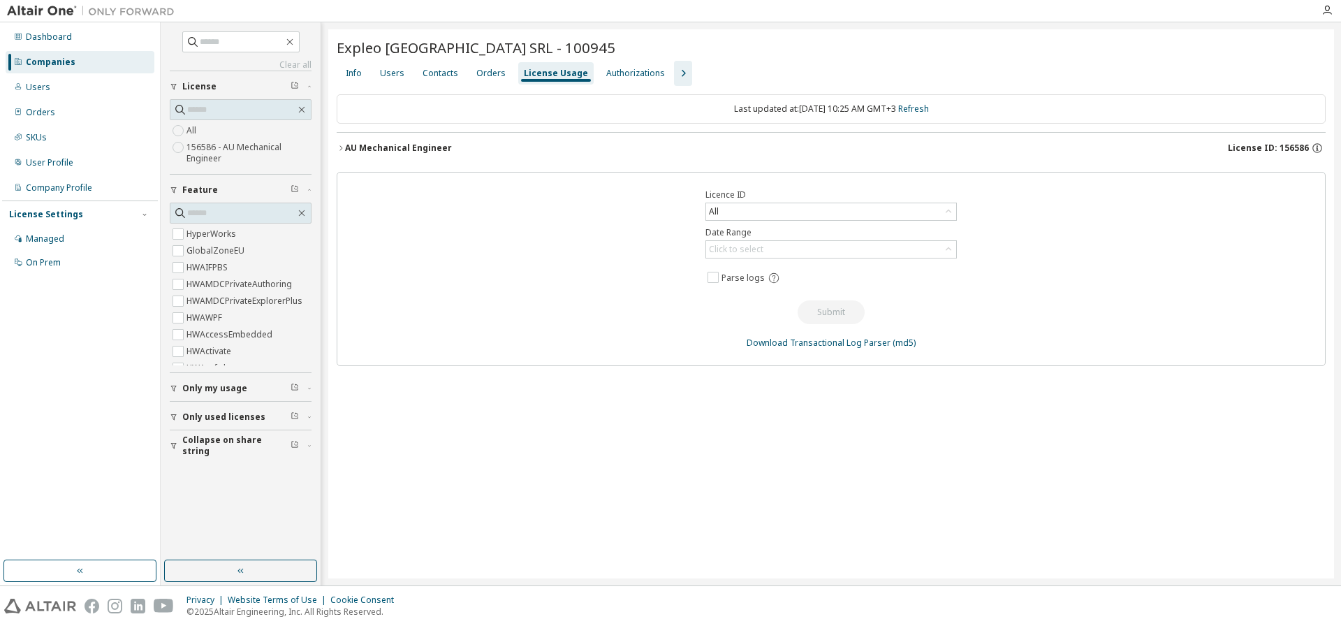
click at [397, 149] on div "AU Mechanical Engineer" at bounding box center [398, 148] width 107 height 11
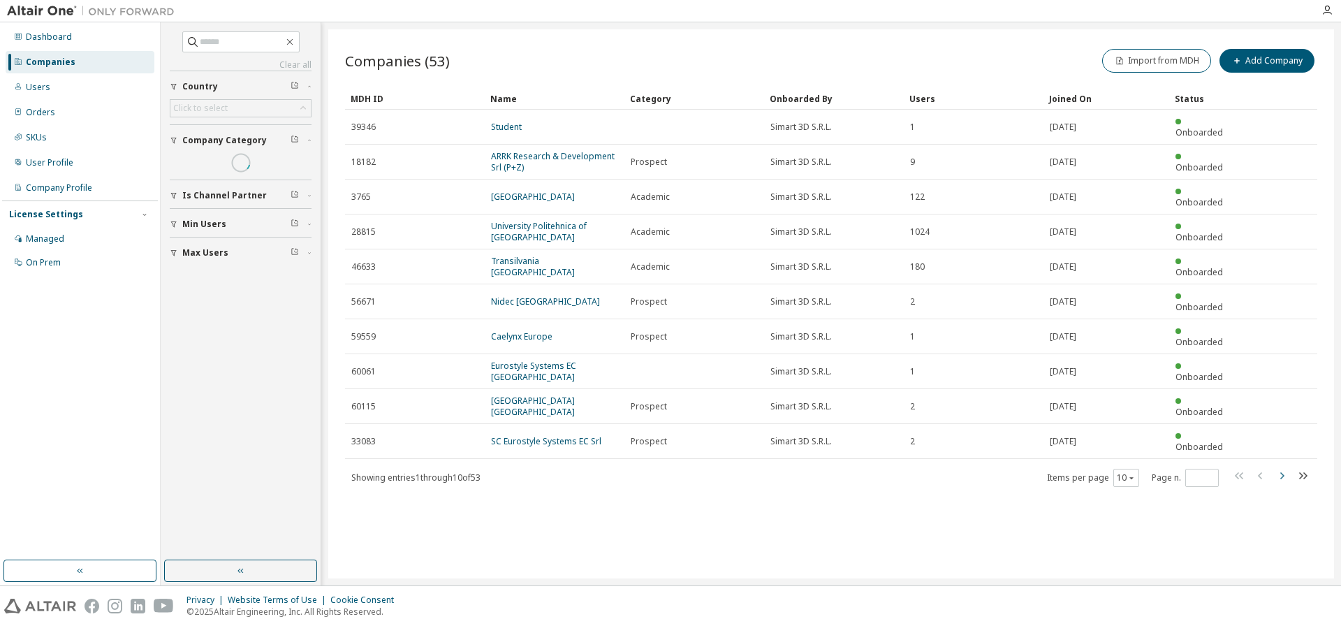
click at [1282, 472] on icon "button" at bounding box center [1282, 475] width 4 height 7
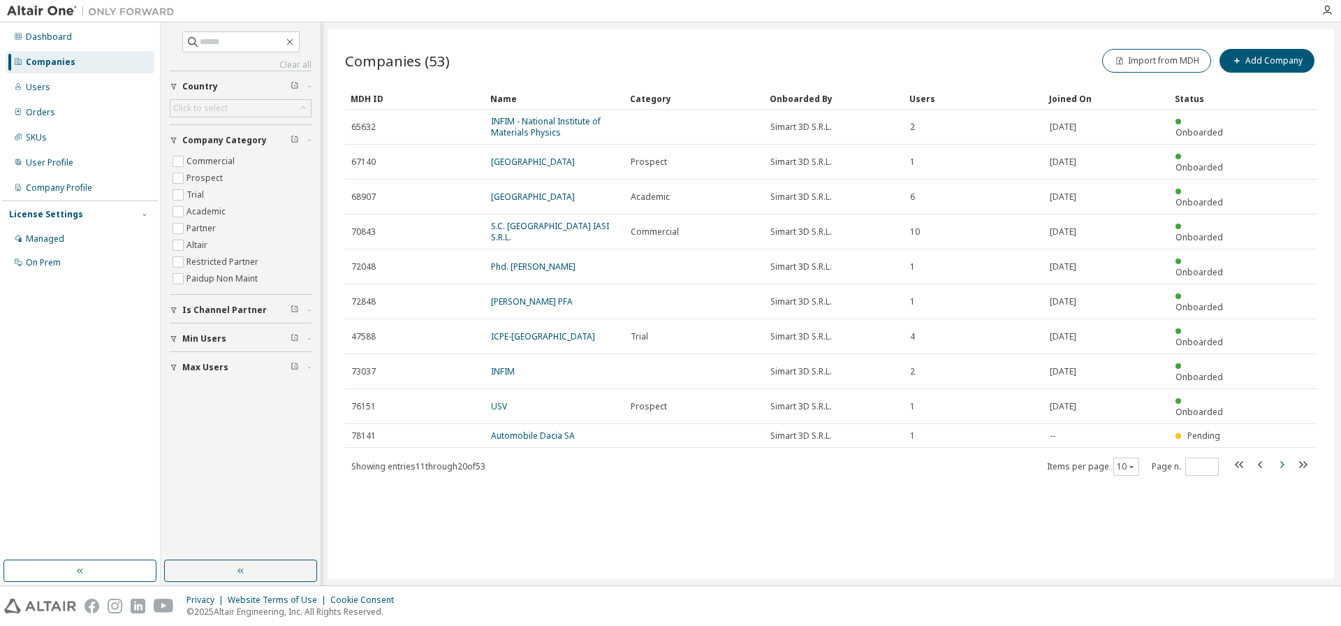
click at [1282, 461] on icon "button" at bounding box center [1282, 464] width 4 height 7
type input "*"
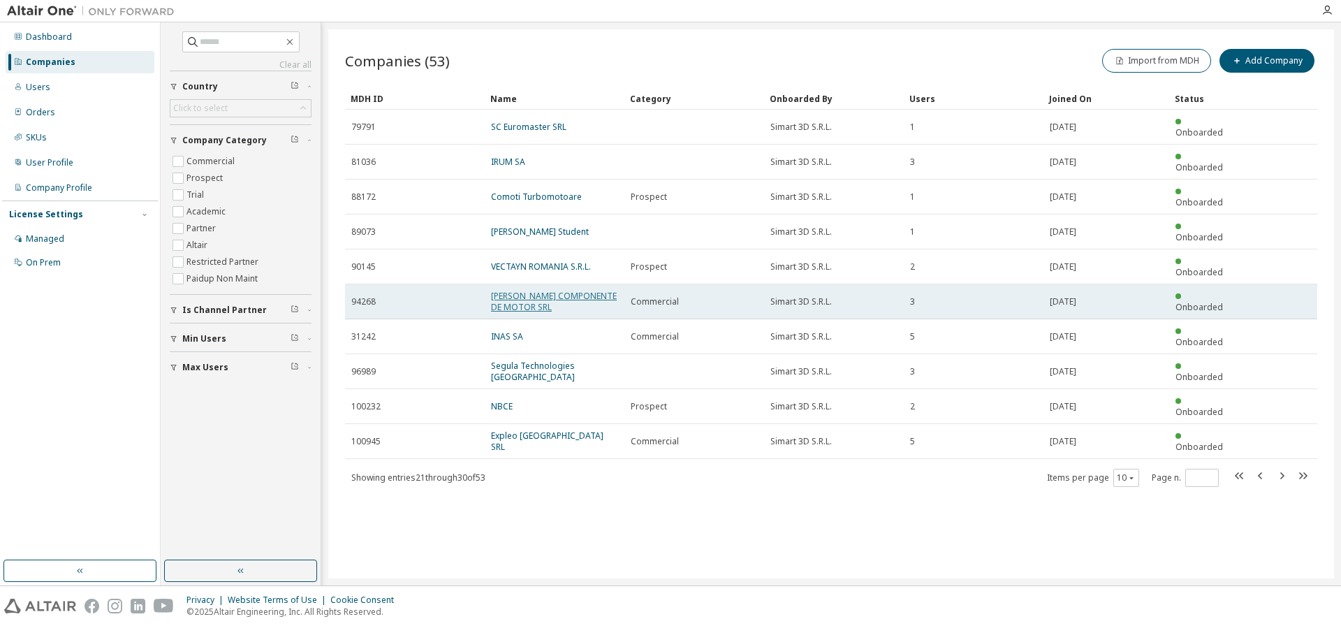
click at [561, 290] on link "MAHLE COMPONENTE DE MOTOR SRL" at bounding box center [554, 301] width 126 height 23
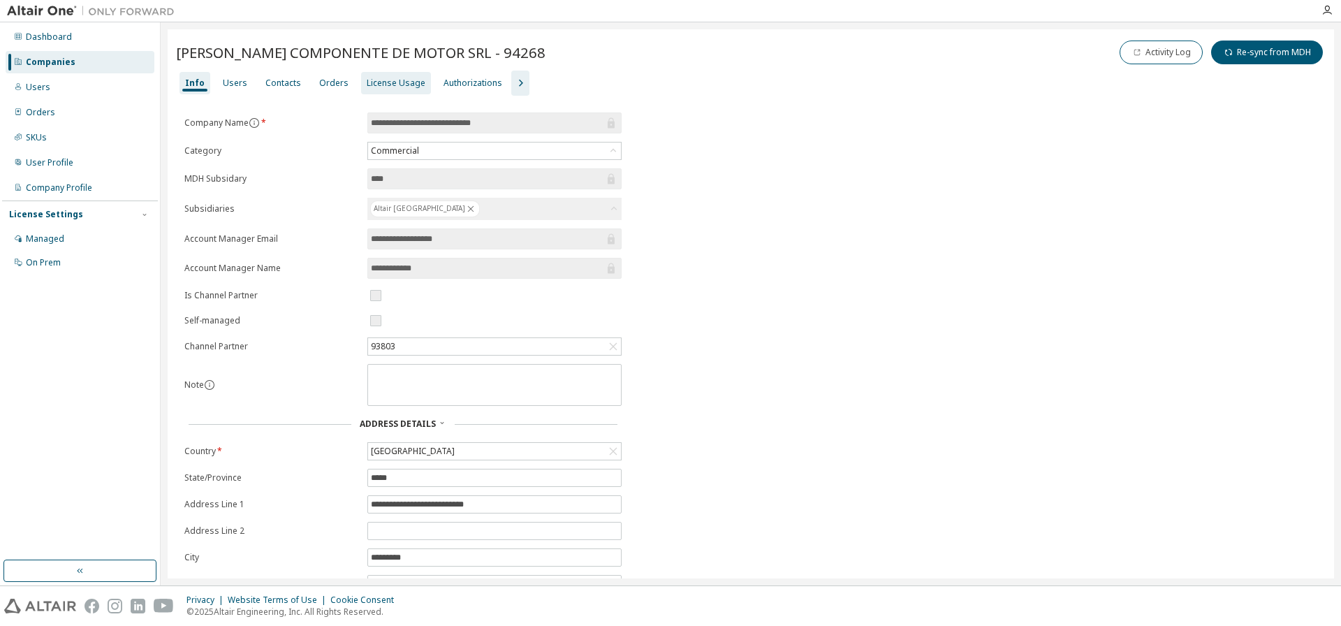
click at [399, 84] on div "License Usage" at bounding box center [396, 83] width 59 height 11
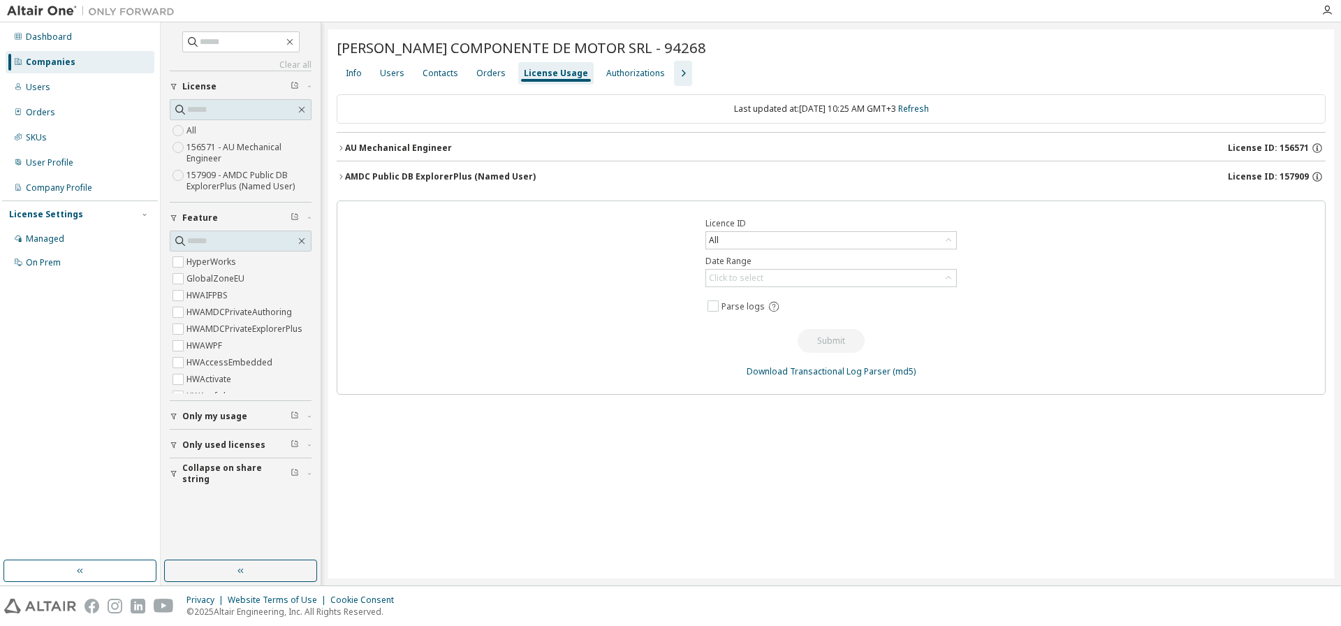
click at [387, 149] on div "AU Mechanical Engineer" at bounding box center [398, 148] width 107 height 11
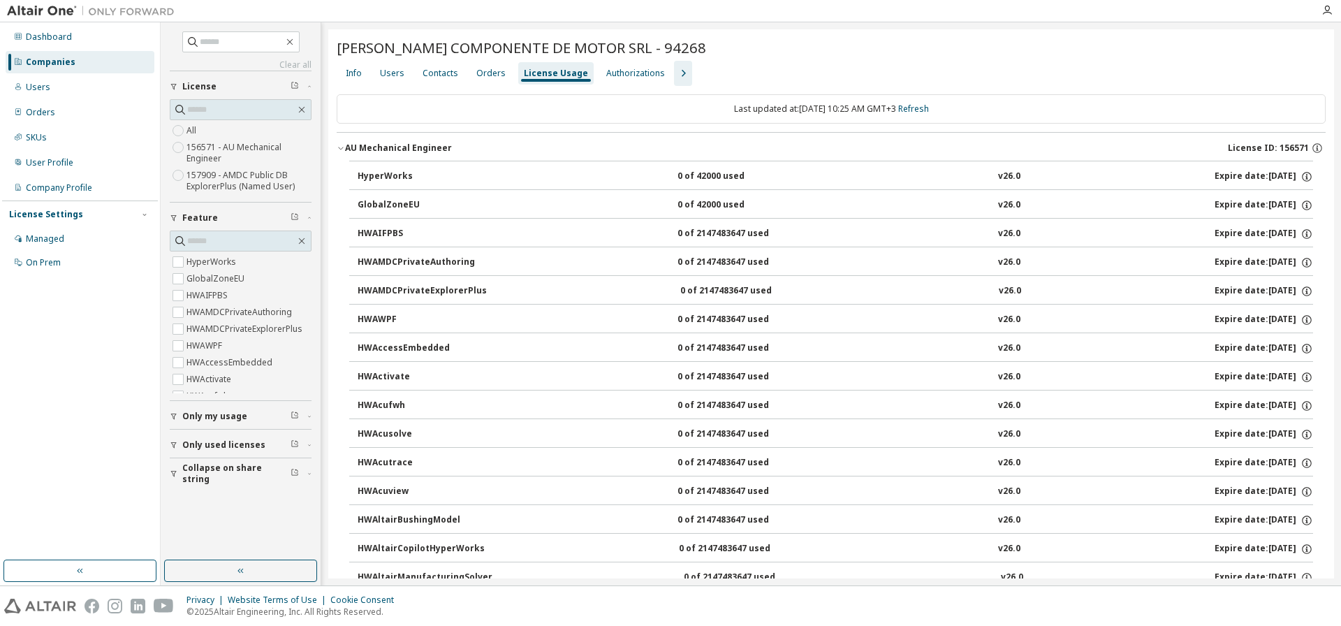
click at [70, 59] on div "Companies" at bounding box center [51, 62] width 50 height 11
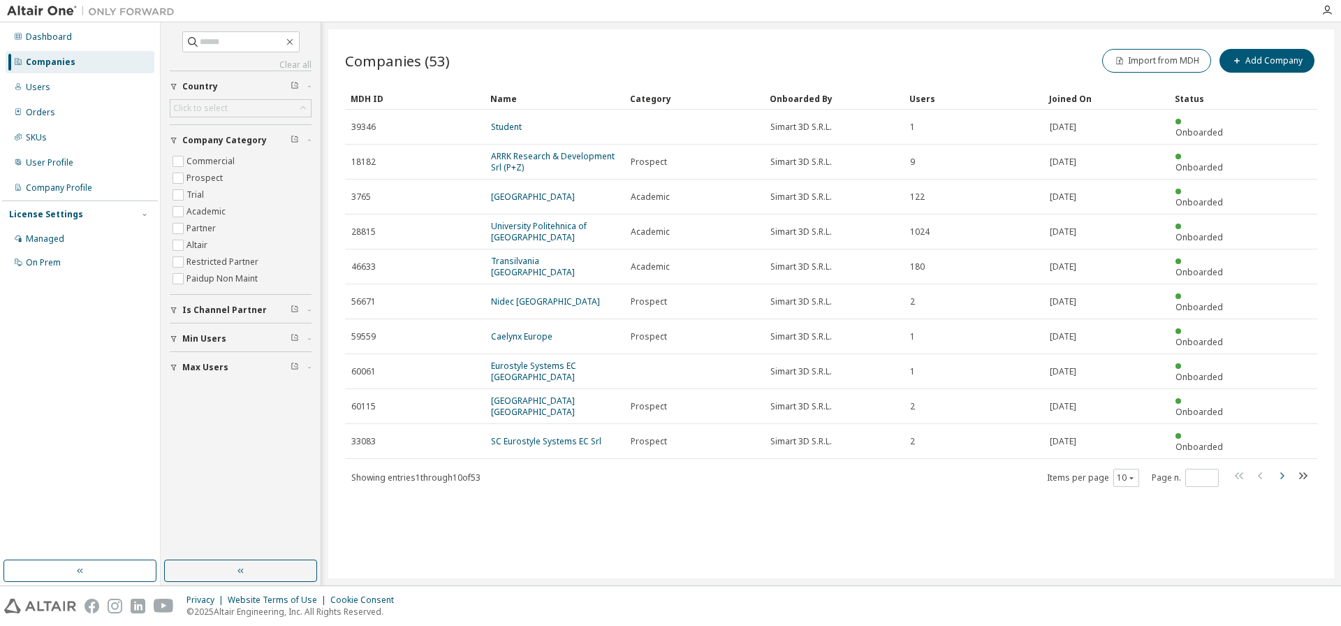
click at [1284, 472] on icon "button" at bounding box center [1282, 475] width 4 height 7
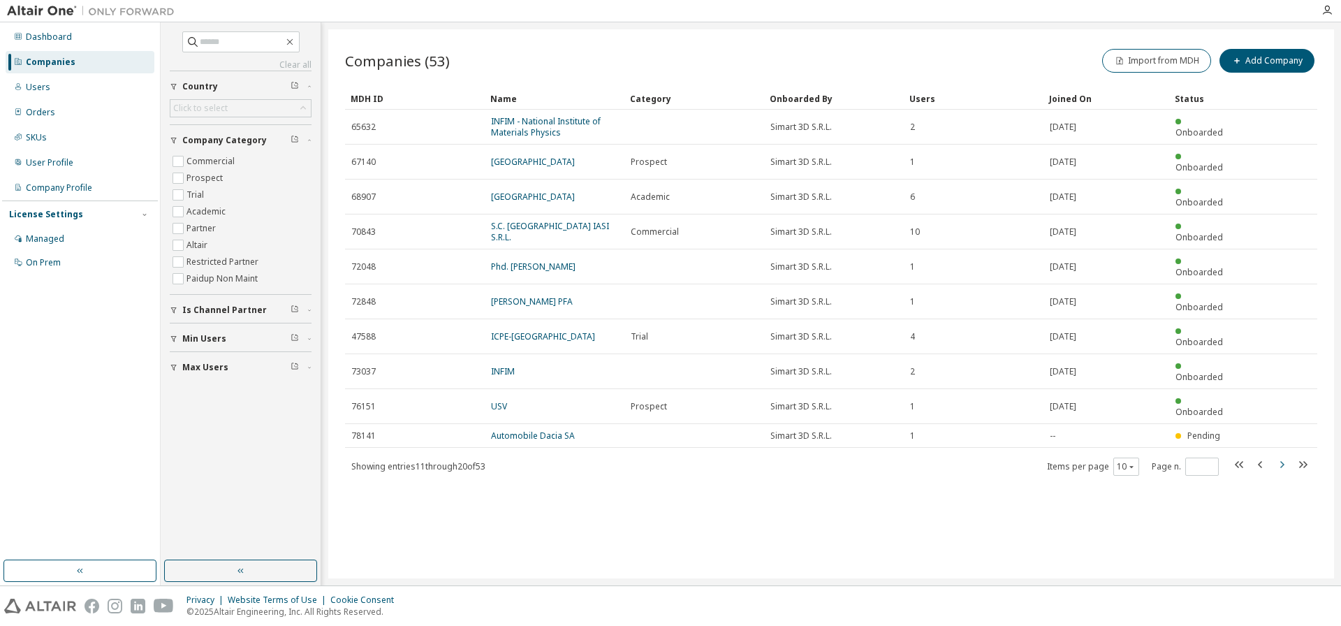
click at [1283, 461] on icon "button" at bounding box center [1282, 464] width 4 height 7
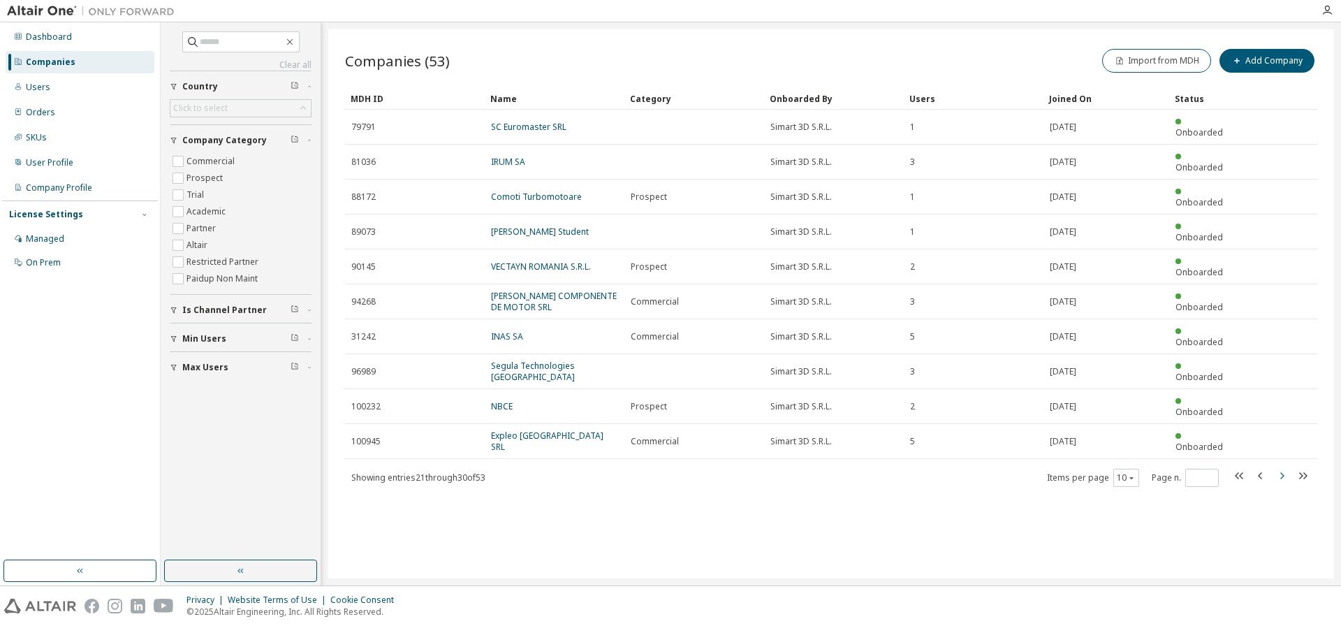
click at [1282, 467] on icon "button" at bounding box center [1281, 475] width 17 height 17
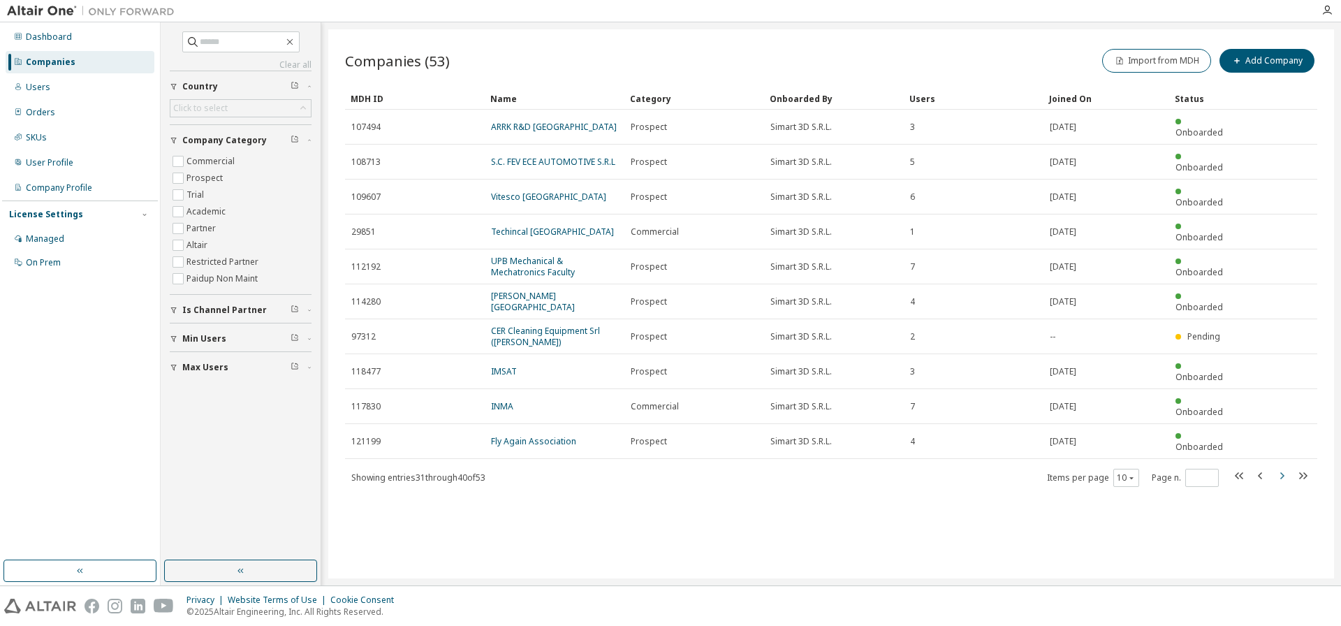
click at [1283, 472] on icon "button" at bounding box center [1282, 475] width 4 height 7
type input "*"
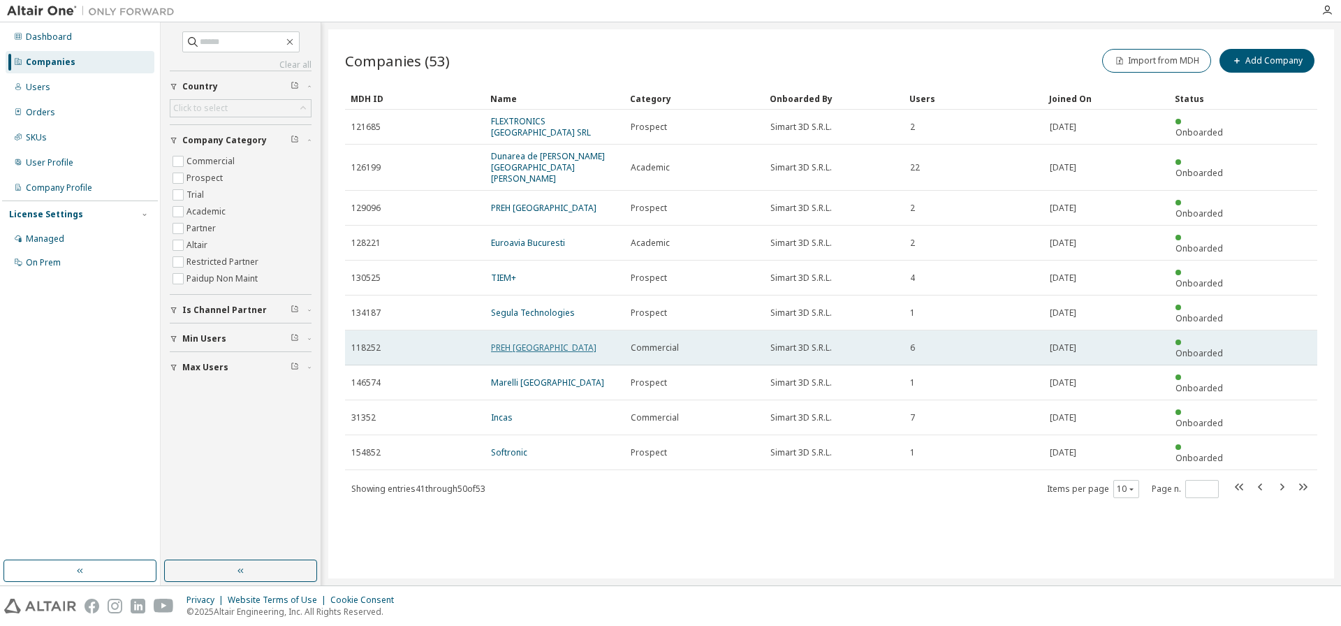
click at [524, 342] on link "PREH Romania" at bounding box center [543, 348] width 105 height 12
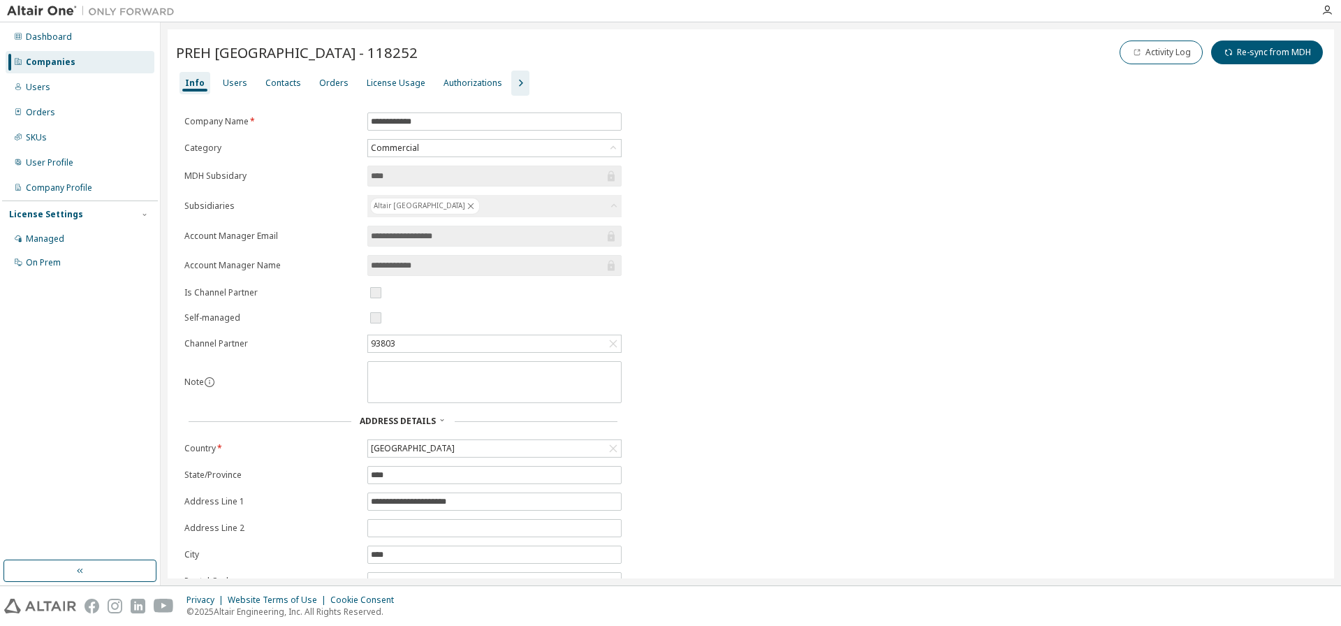
drag, startPoint x: 388, startPoint y: 81, endPoint x: 400, endPoint y: 92, distance: 16.8
click at [388, 81] on div "License Usage" at bounding box center [396, 83] width 59 height 11
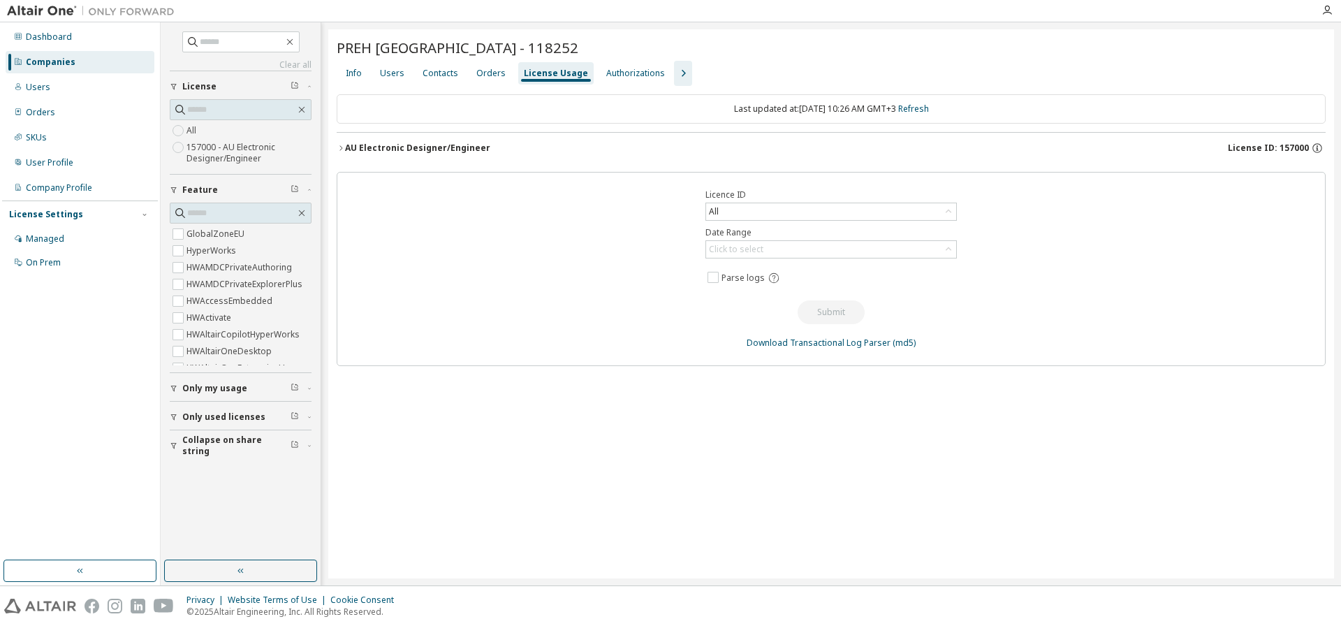
click at [414, 140] on button "AU Electronic Designer/Engineer License ID: 157000" at bounding box center [831, 148] width 989 height 31
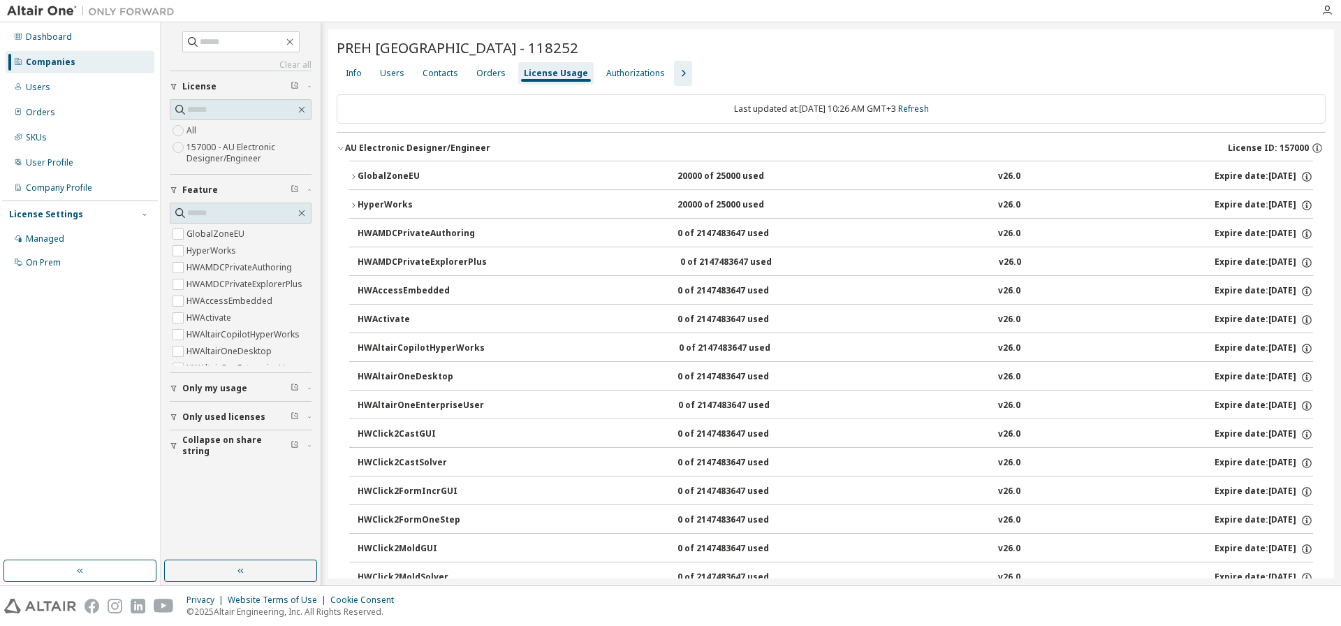
click at [39, 65] on div "Companies" at bounding box center [51, 62] width 50 height 11
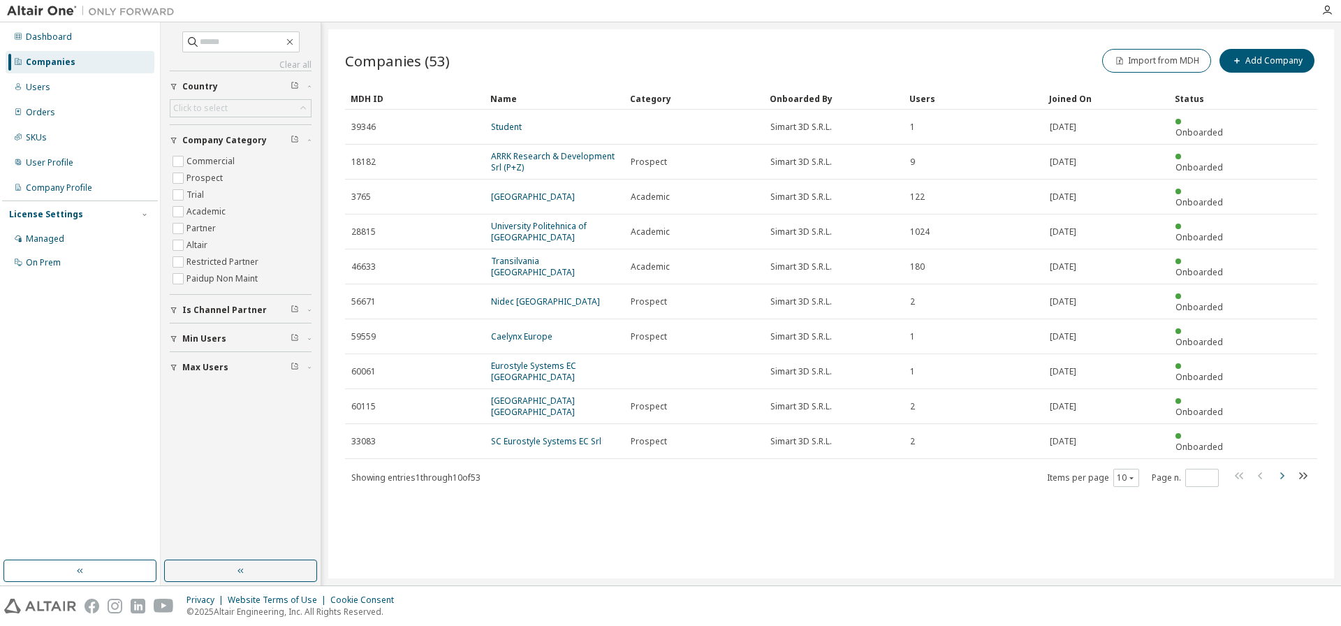
click at [1281, 467] on icon "button" at bounding box center [1281, 475] width 17 height 17
type input "*"
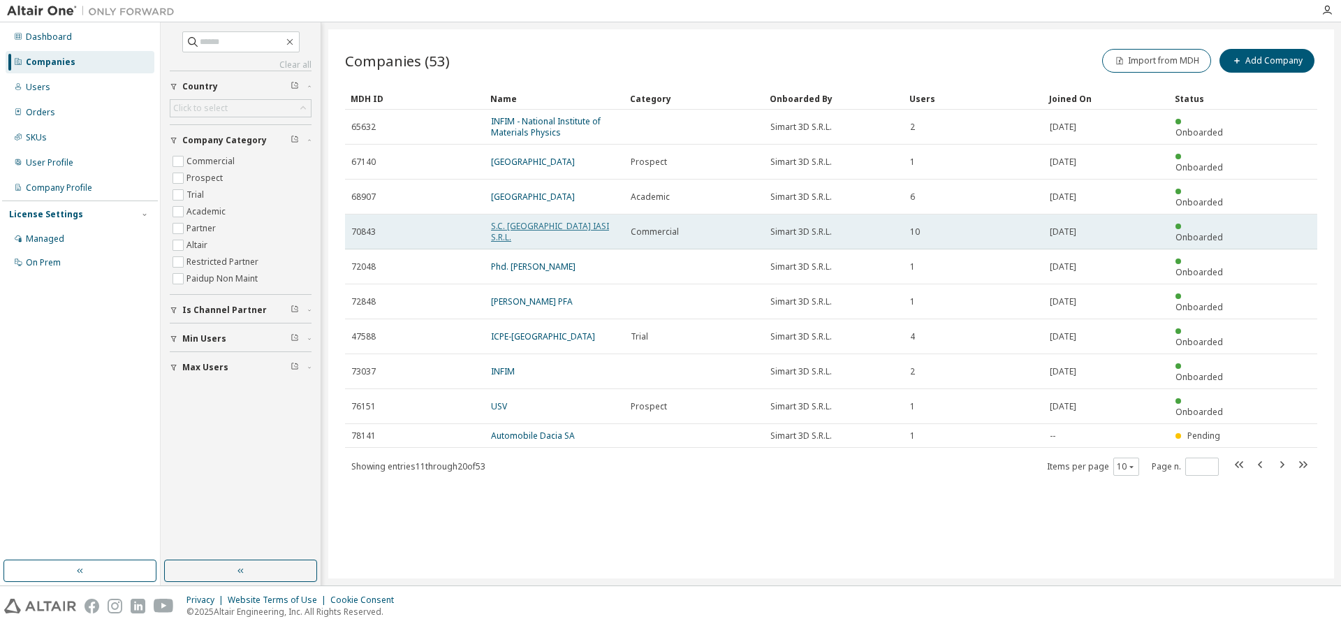
click at [537, 220] on link "S.C. ALTEN DELIVERY CENTER IASI S.R.L." at bounding box center [550, 231] width 118 height 23
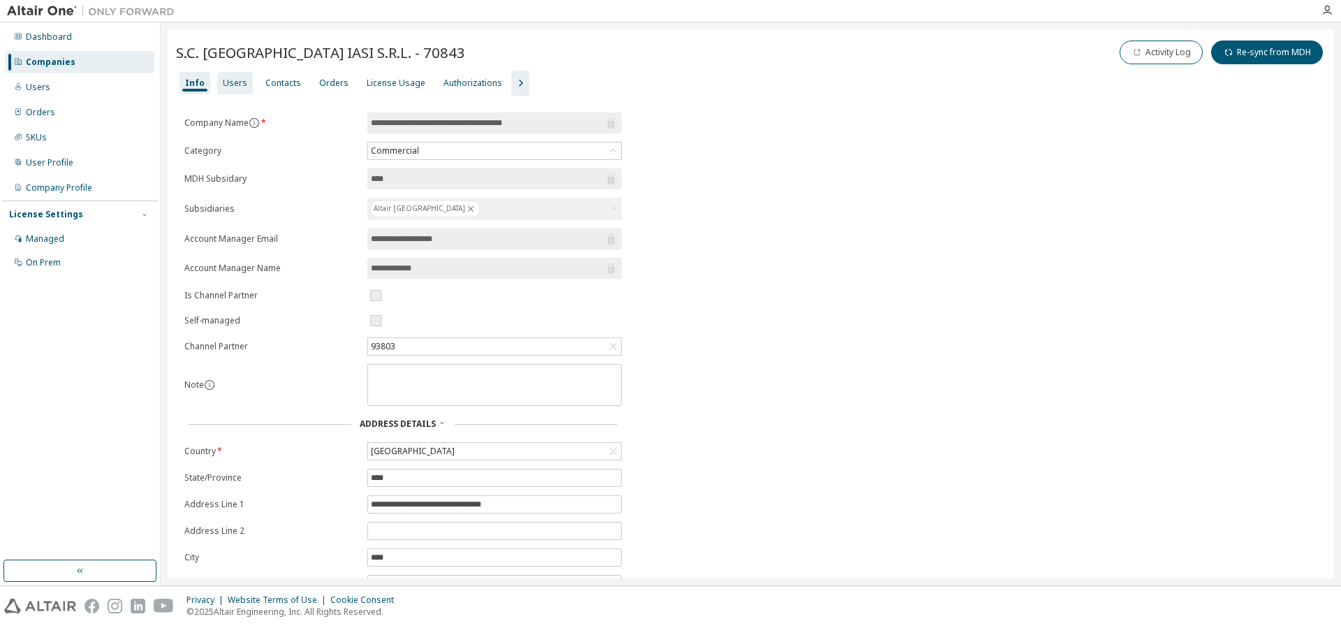
click at [384, 80] on div "License Usage" at bounding box center [396, 83] width 59 height 11
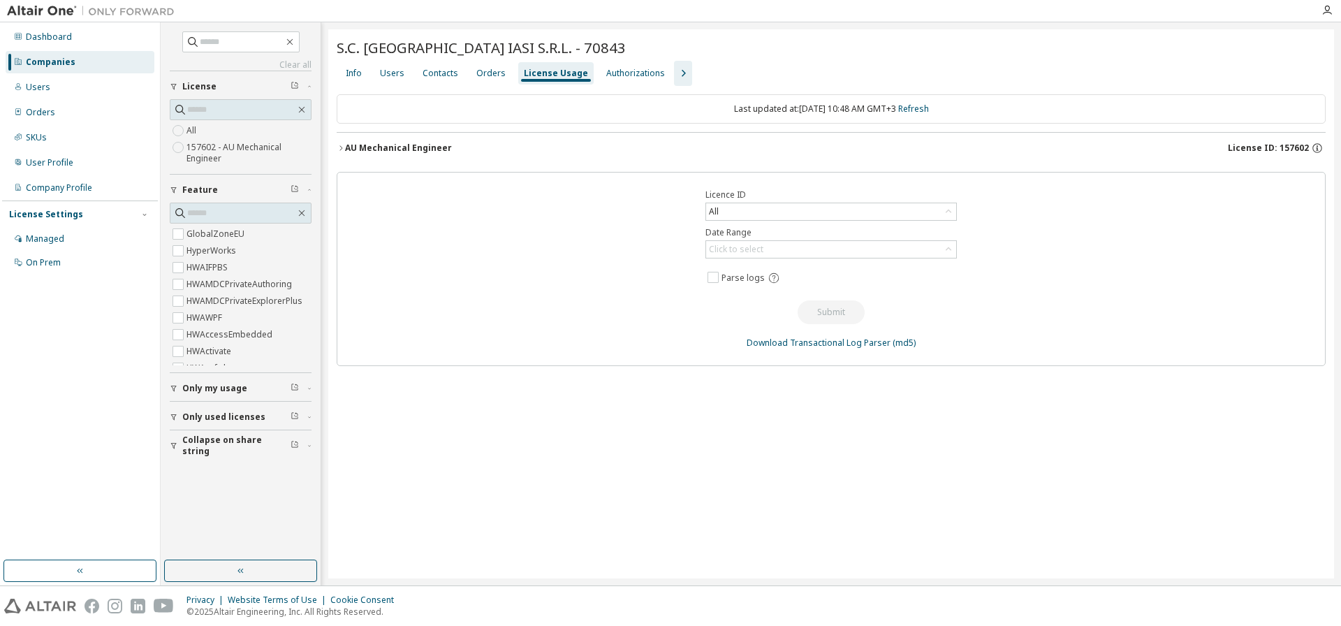
click at [398, 148] on div "AU Mechanical Engineer" at bounding box center [398, 148] width 107 height 11
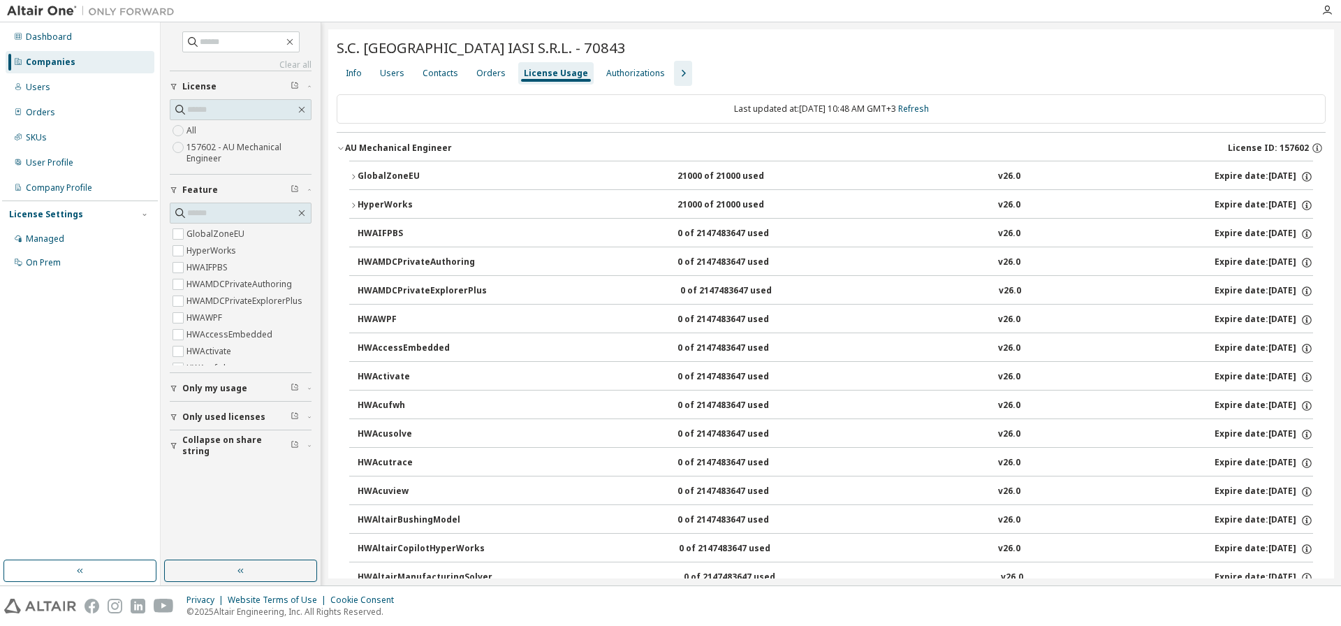
click at [57, 61] on div "Companies" at bounding box center [51, 62] width 50 height 11
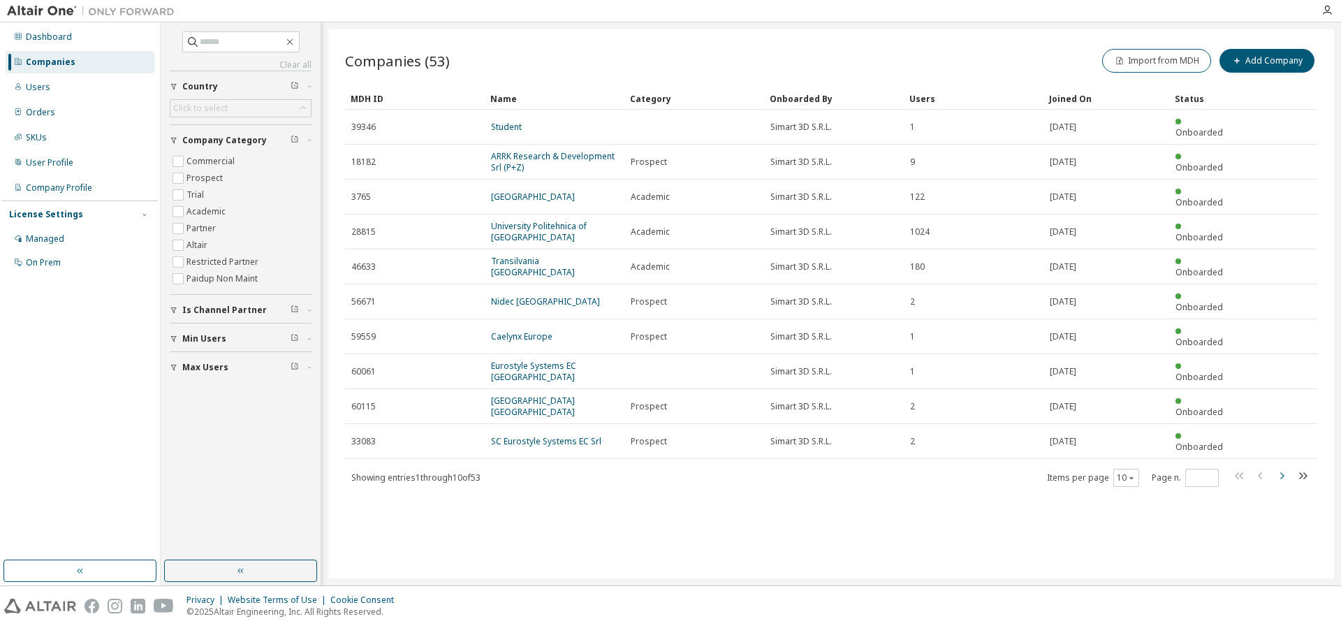
click at [1283, 467] on icon "button" at bounding box center [1281, 475] width 17 height 17
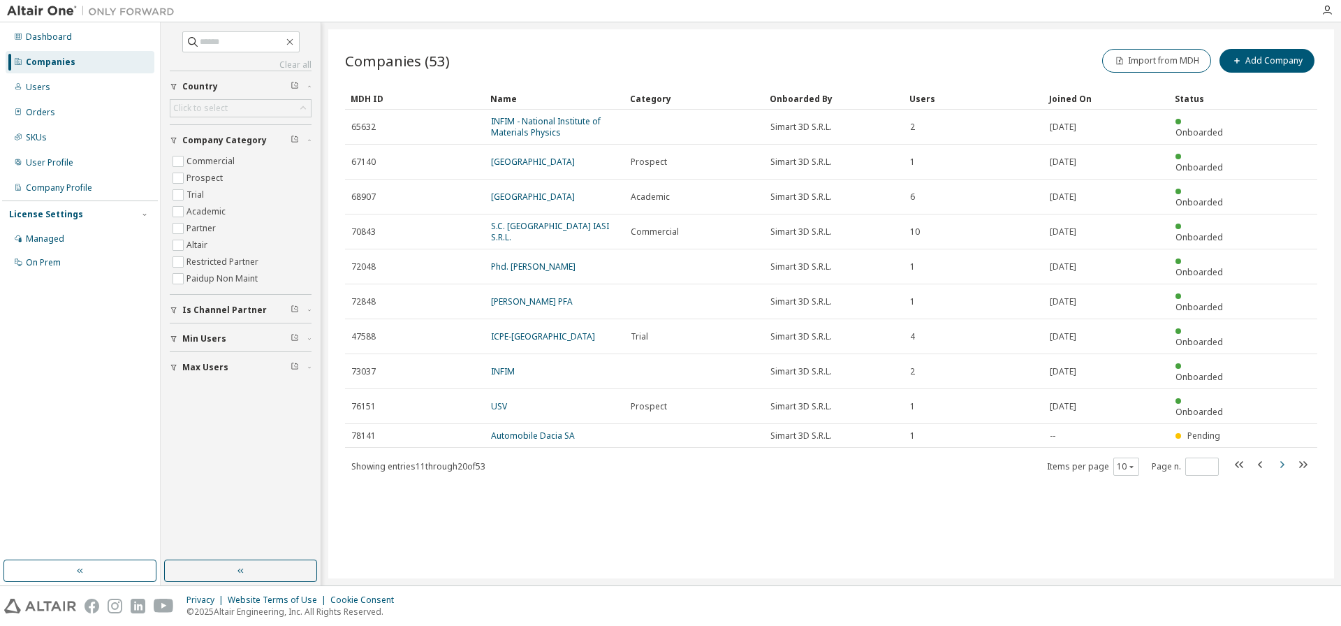
click at [1280, 456] on icon "button" at bounding box center [1281, 464] width 17 height 17
type input "*"
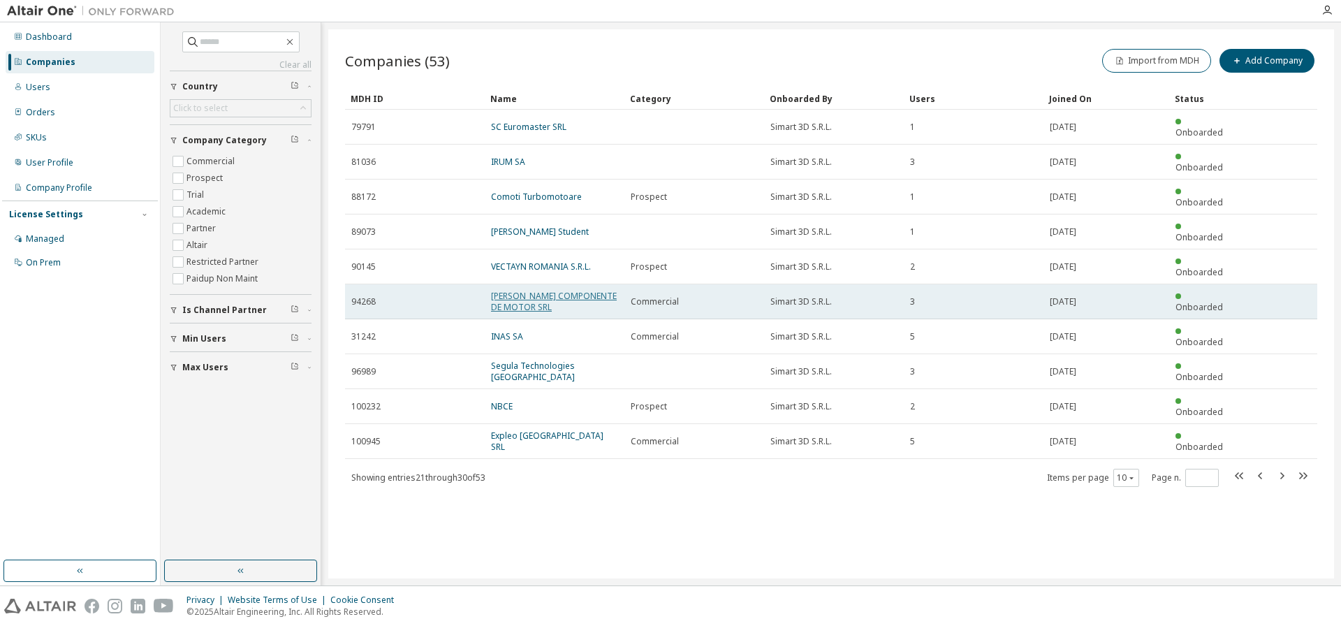
click at [517, 290] on link "MAHLE COMPONENTE DE MOTOR SRL" at bounding box center [554, 301] width 126 height 23
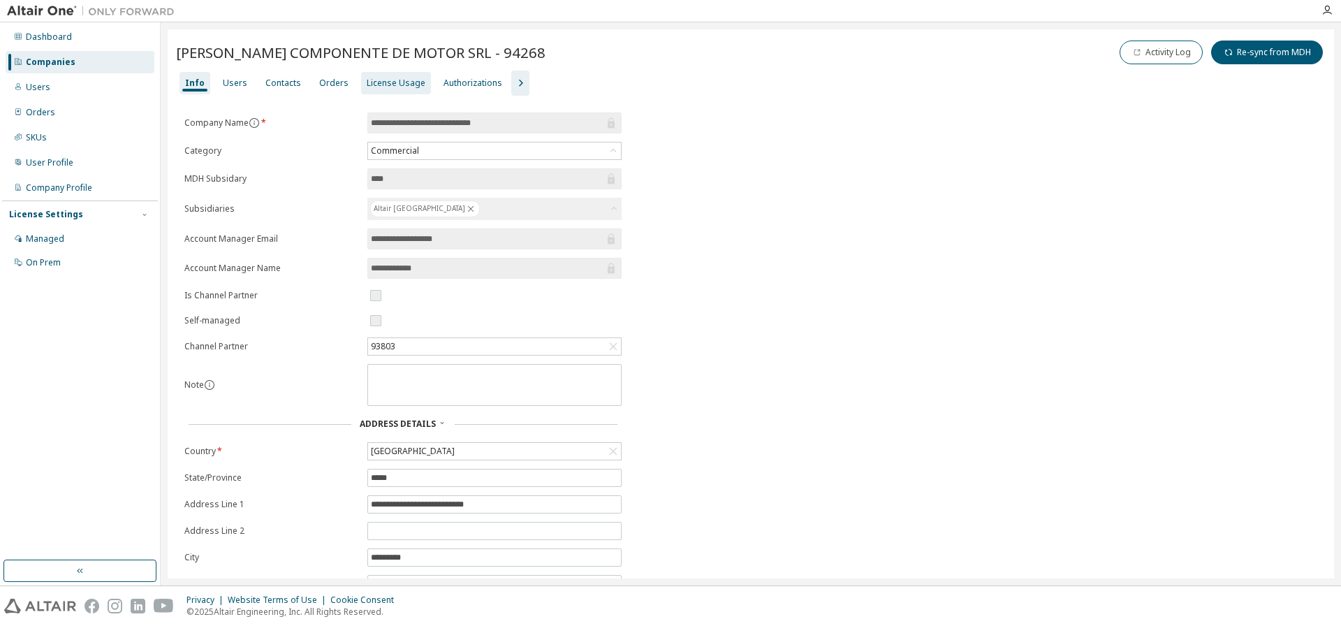
click at [393, 88] on div "License Usage" at bounding box center [396, 83] width 59 height 11
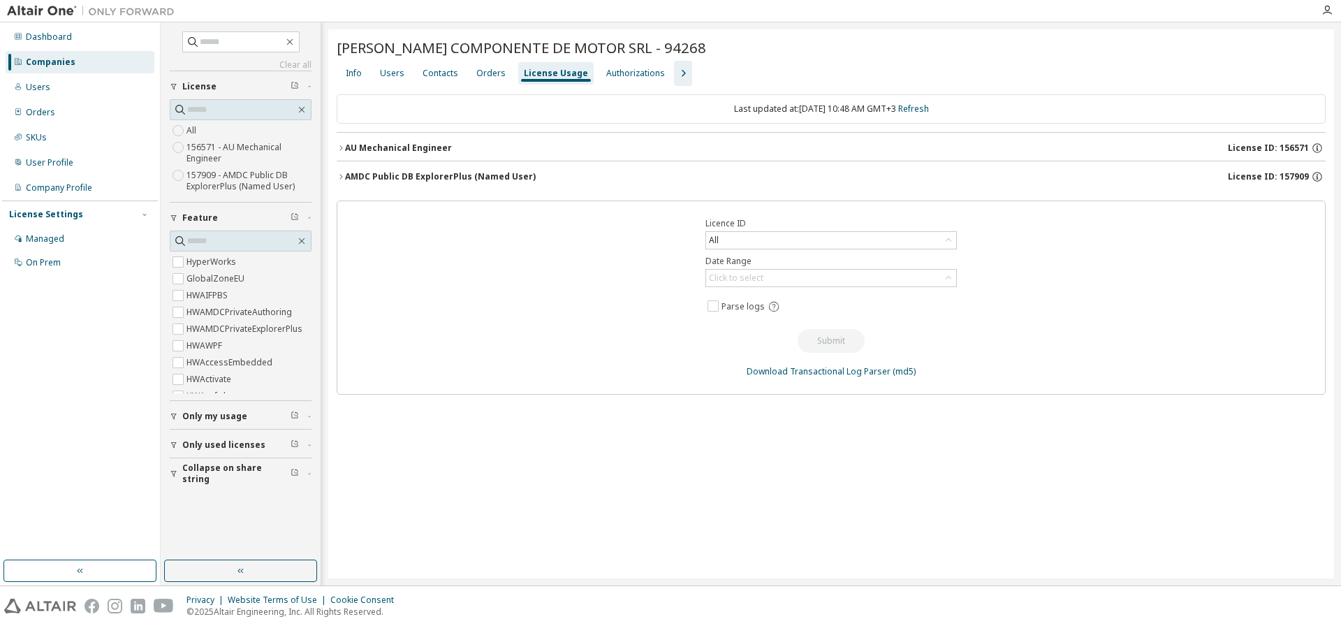
click at [393, 144] on div "AU Mechanical Engineer" at bounding box center [398, 148] width 107 height 11
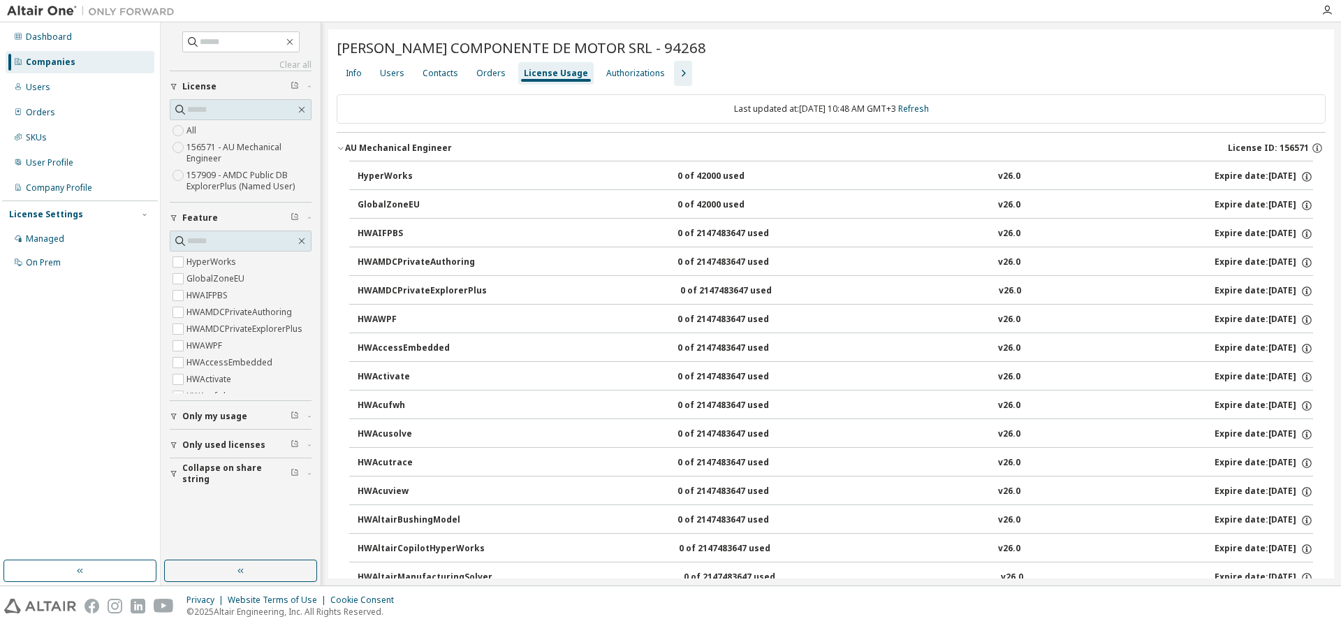
click at [43, 64] on div "Companies" at bounding box center [51, 62] width 50 height 11
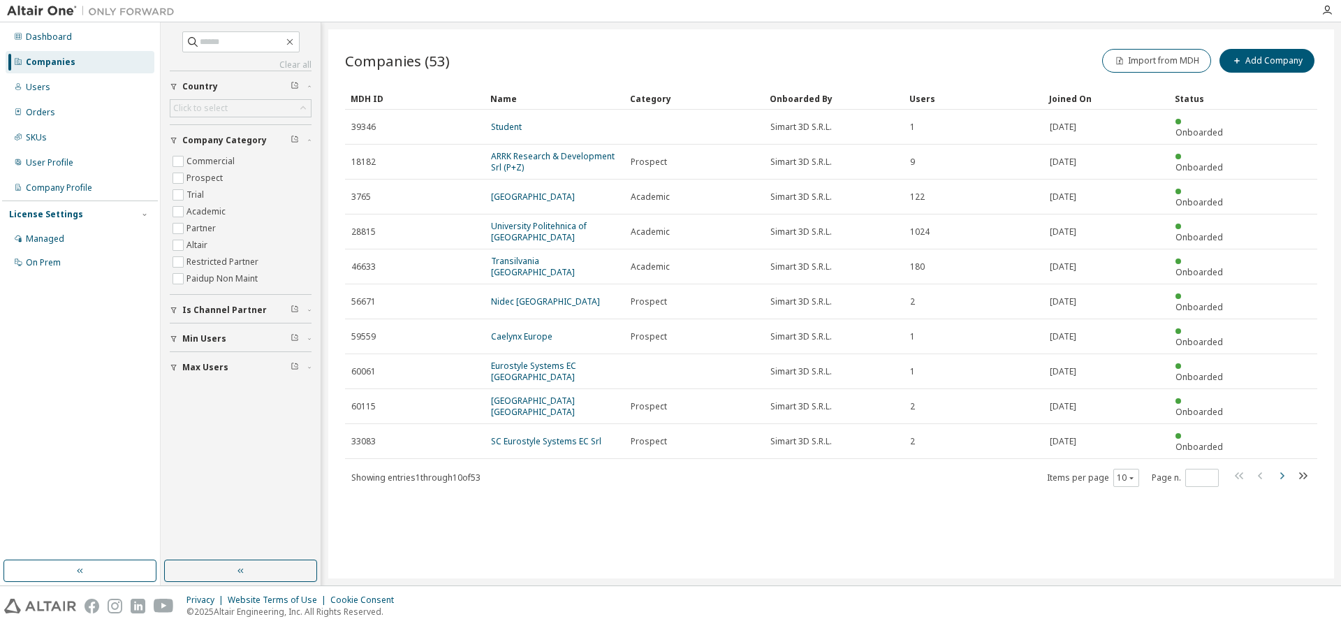
click at [1286, 467] on icon "button" at bounding box center [1281, 475] width 17 height 17
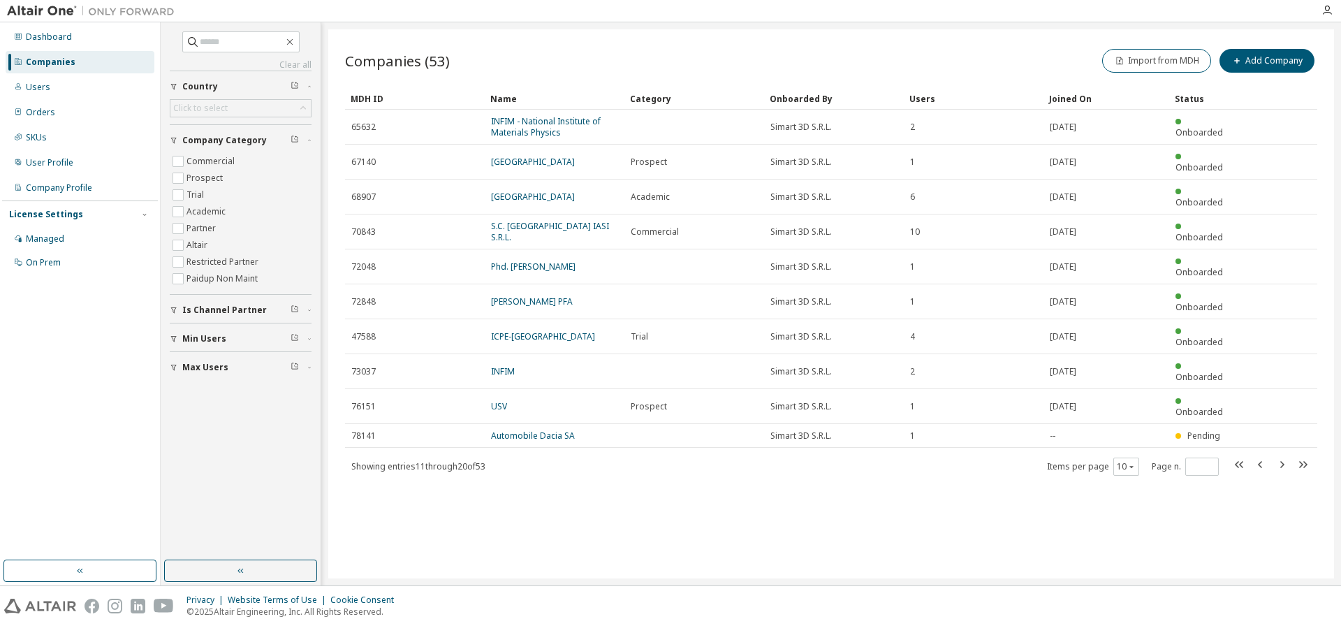
click at [1285, 456] on icon "button" at bounding box center [1281, 464] width 17 height 17
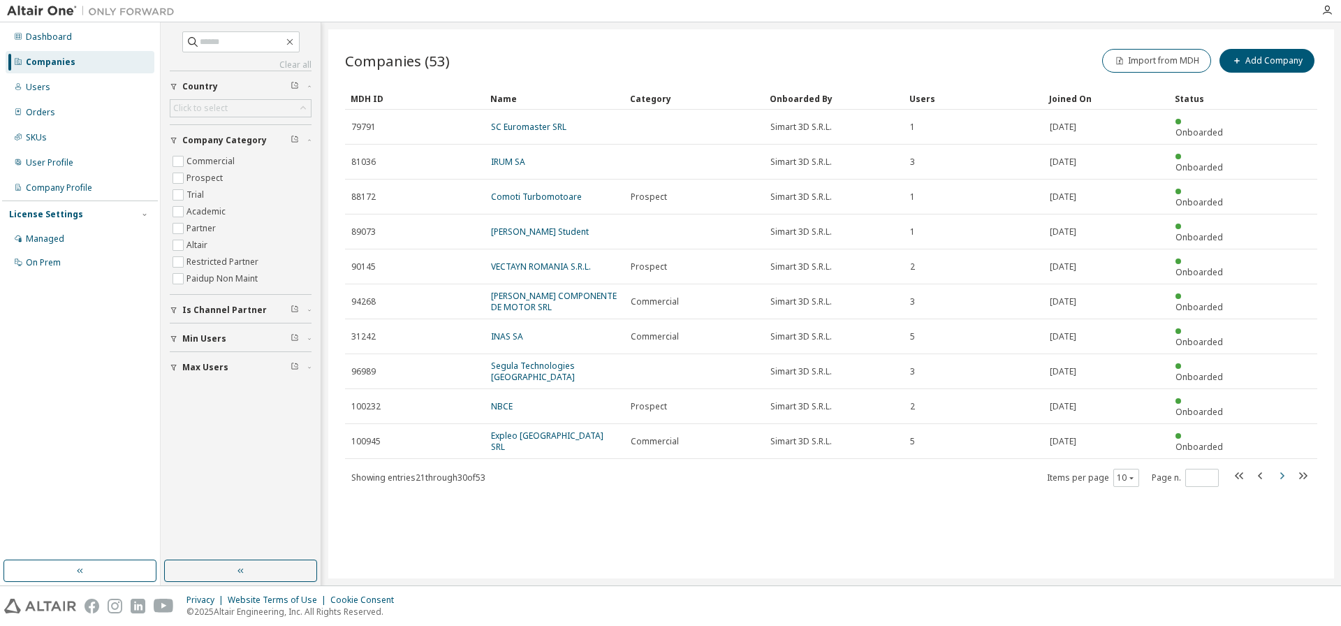
click at [1283, 472] on icon "button" at bounding box center [1282, 475] width 4 height 7
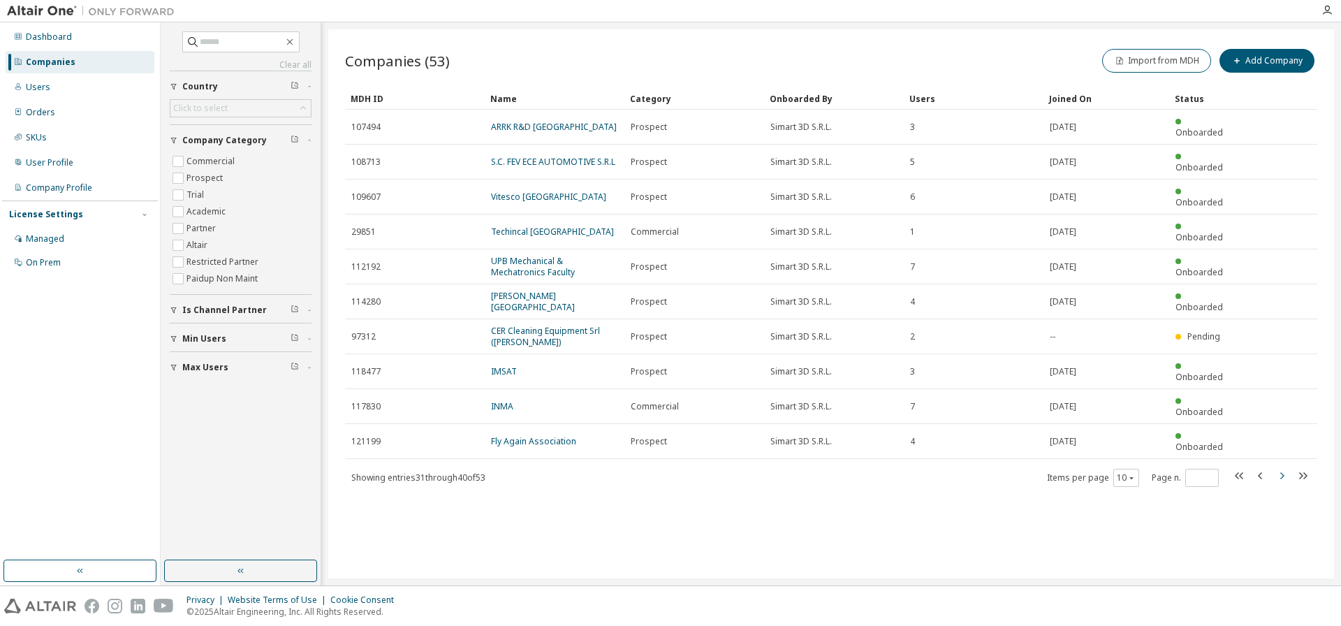
click at [1284, 467] on icon "button" at bounding box center [1281, 475] width 17 height 17
type input "*"
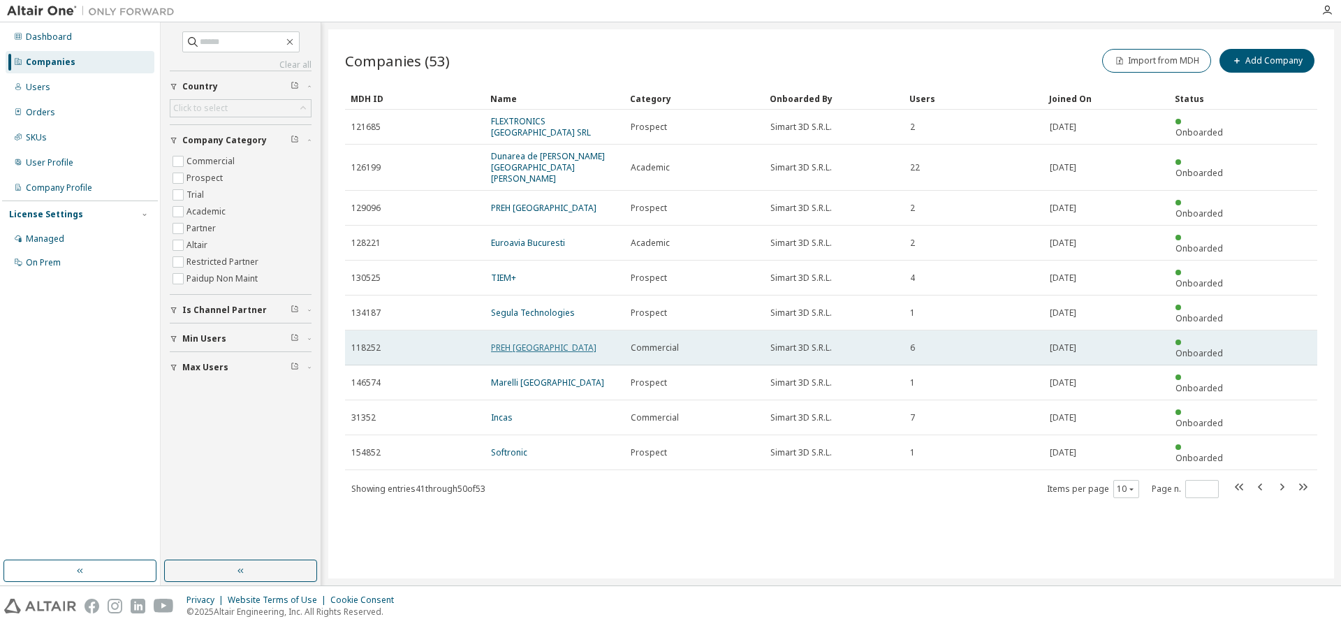
click at [522, 342] on link "PREH Romania" at bounding box center [543, 348] width 105 height 12
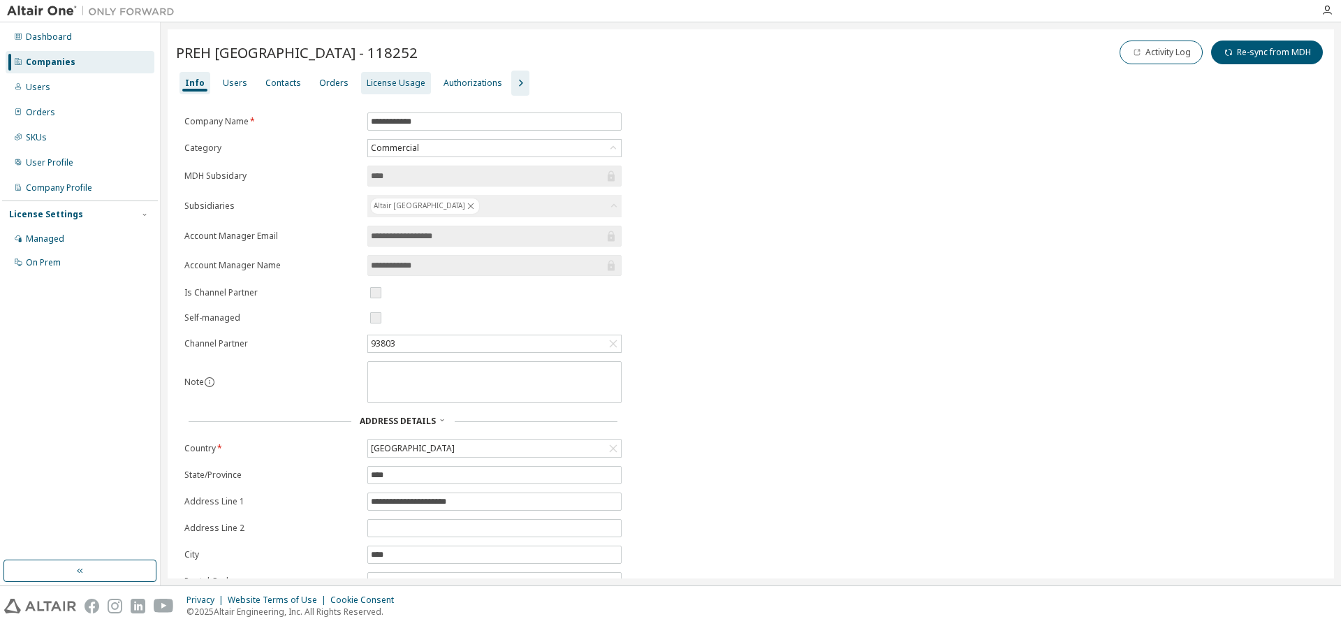
click at [375, 82] on div "License Usage" at bounding box center [396, 83] width 59 height 11
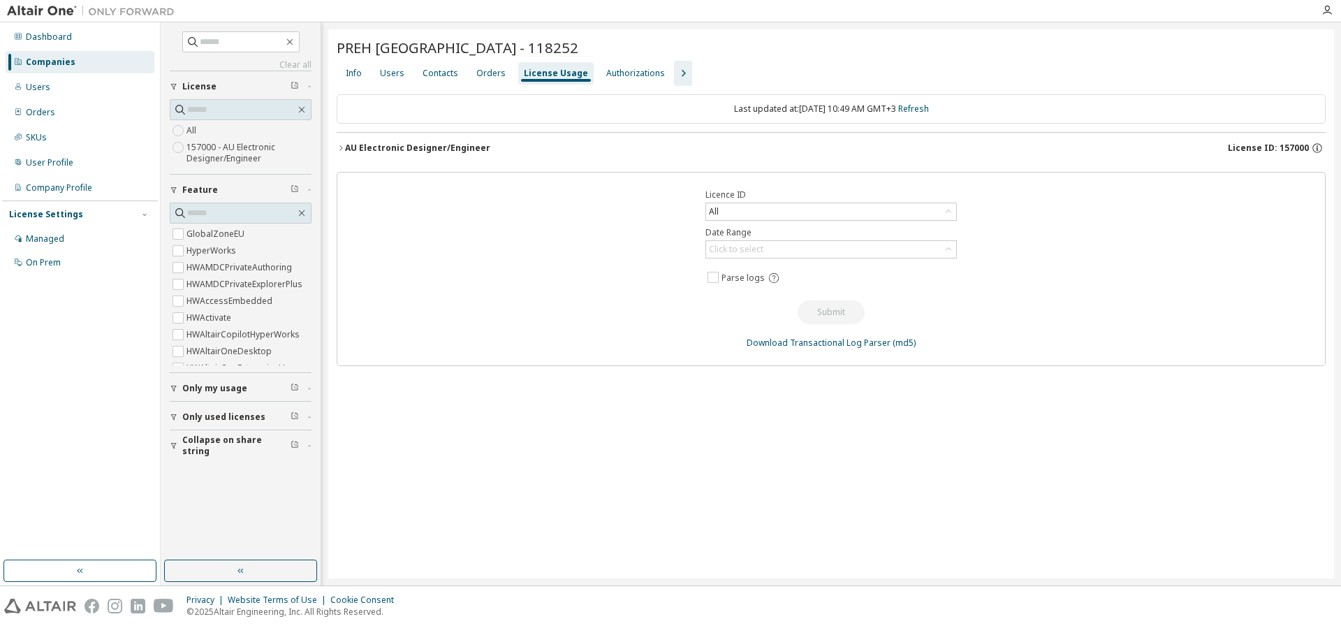
click at [472, 150] on div "AU Electronic Designer/Engineer" at bounding box center [417, 148] width 145 height 11
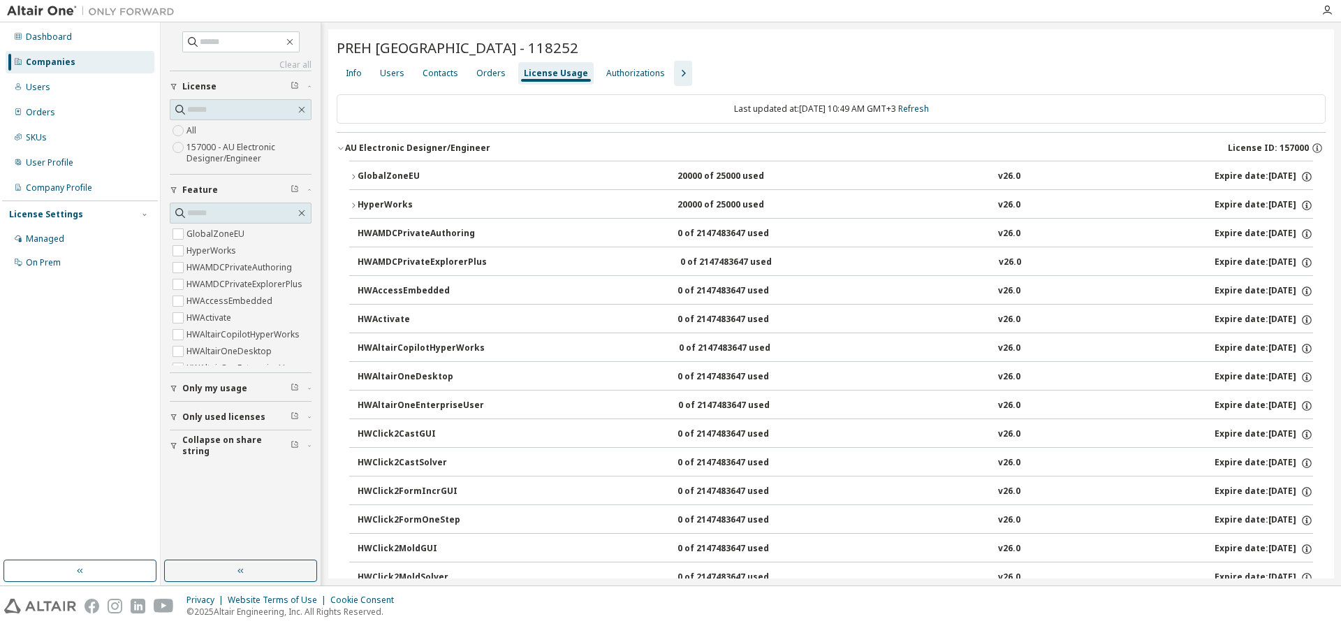
click at [48, 65] on div "Companies" at bounding box center [51, 62] width 50 height 11
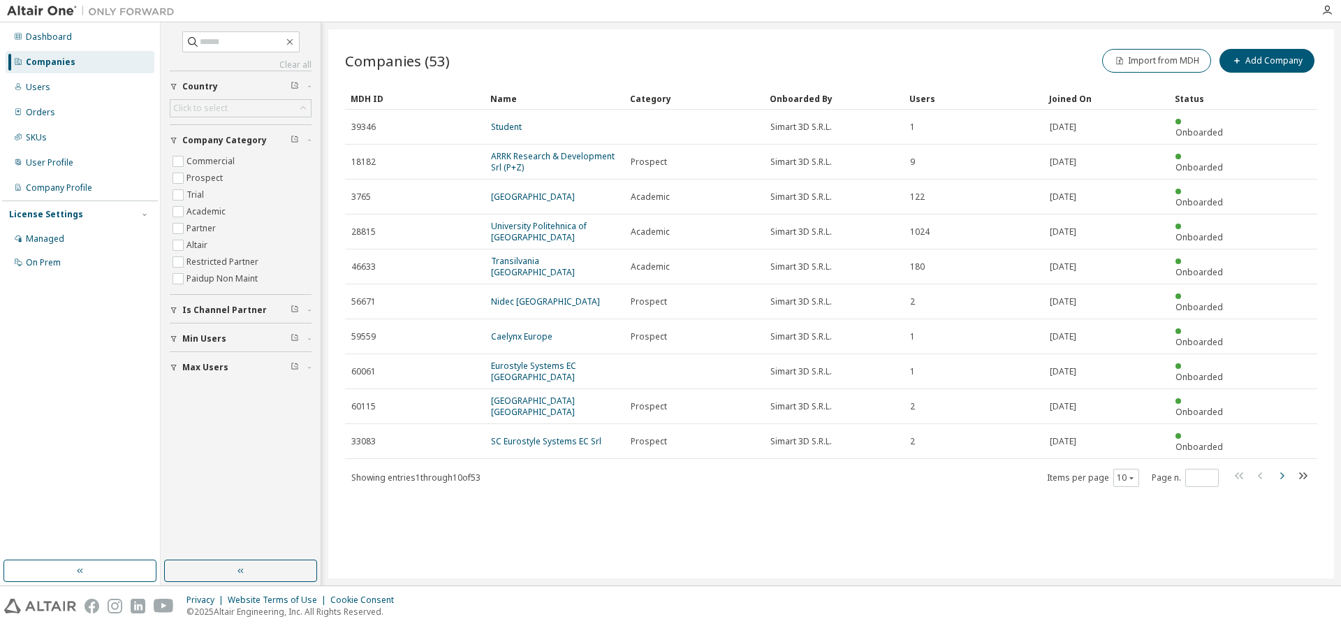
click at [1285, 467] on icon "button" at bounding box center [1281, 475] width 17 height 17
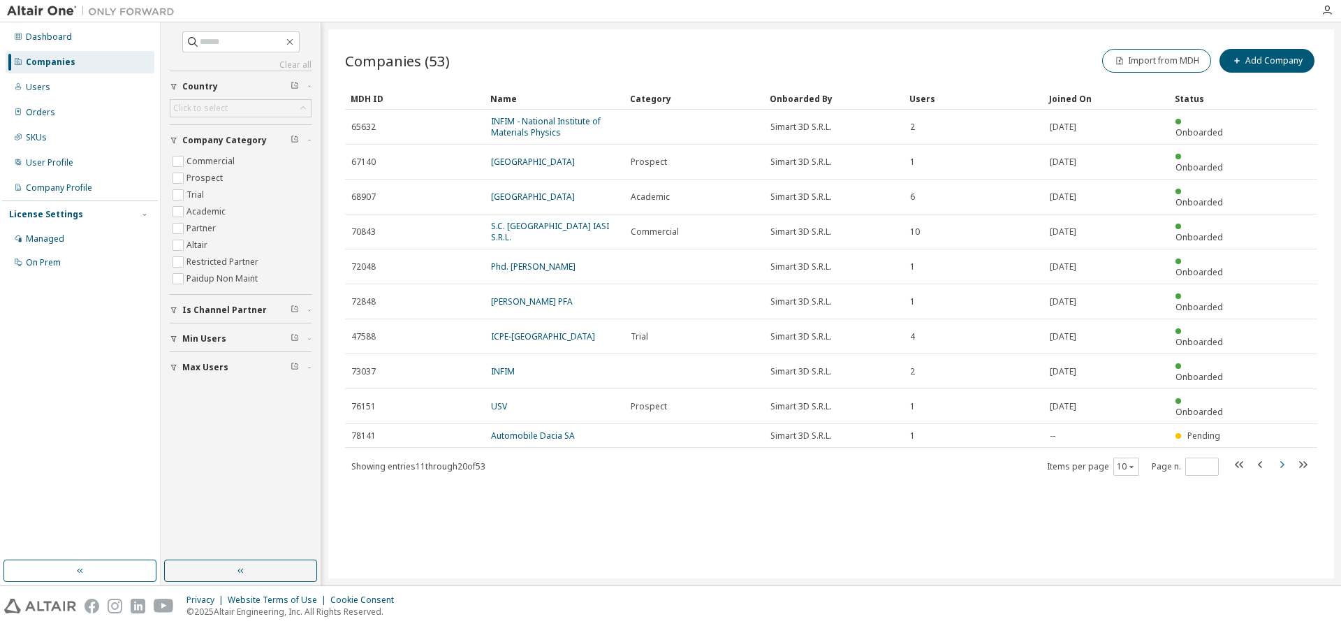
click at [1283, 461] on icon "button" at bounding box center [1282, 464] width 4 height 7
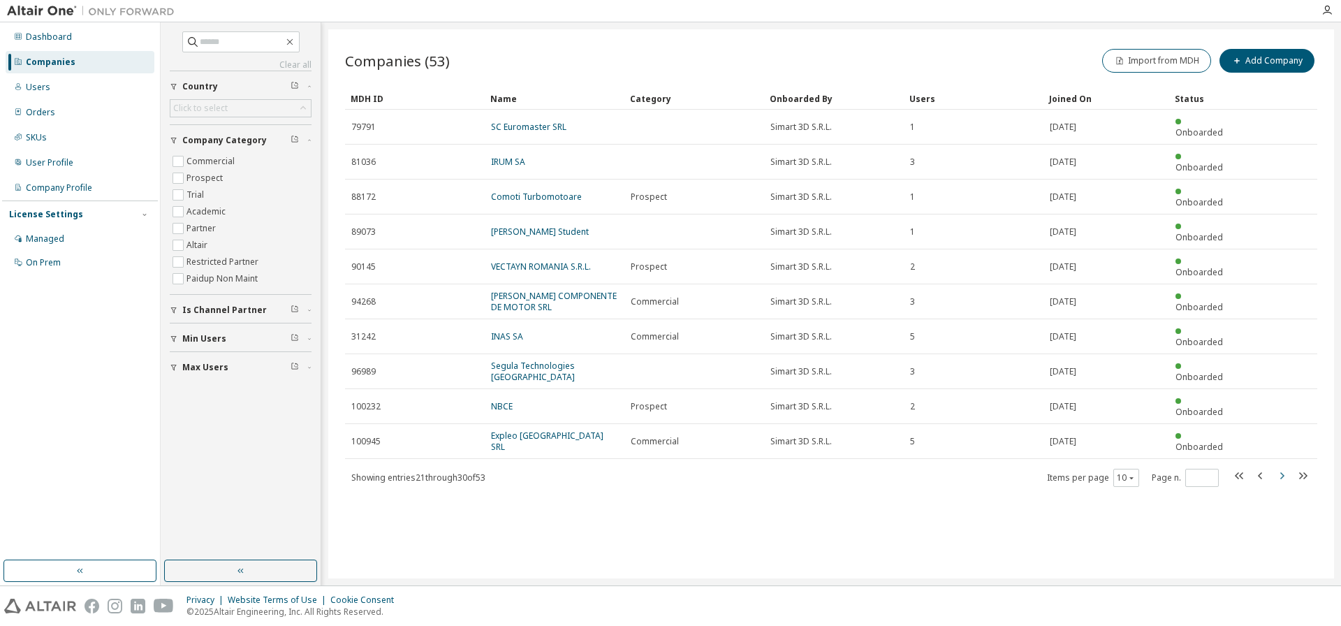
click at [1284, 472] on icon "button" at bounding box center [1282, 475] width 4 height 7
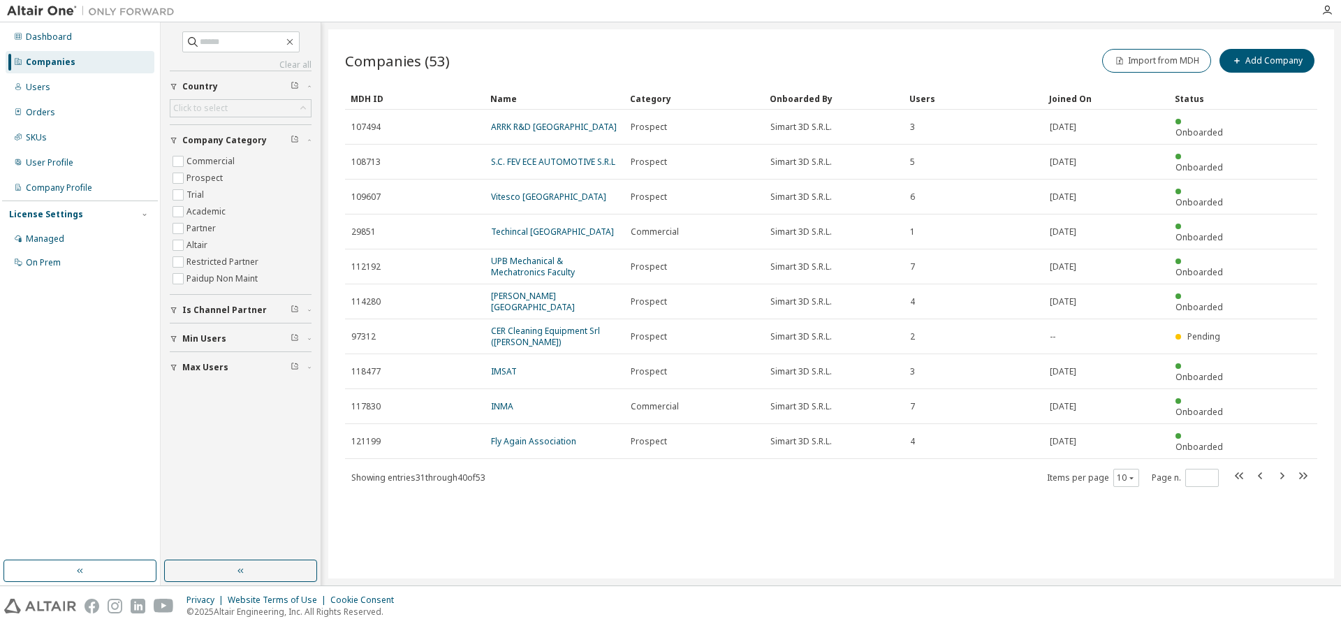
click at [1283, 472] on icon "button" at bounding box center [1282, 475] width 4 height 7
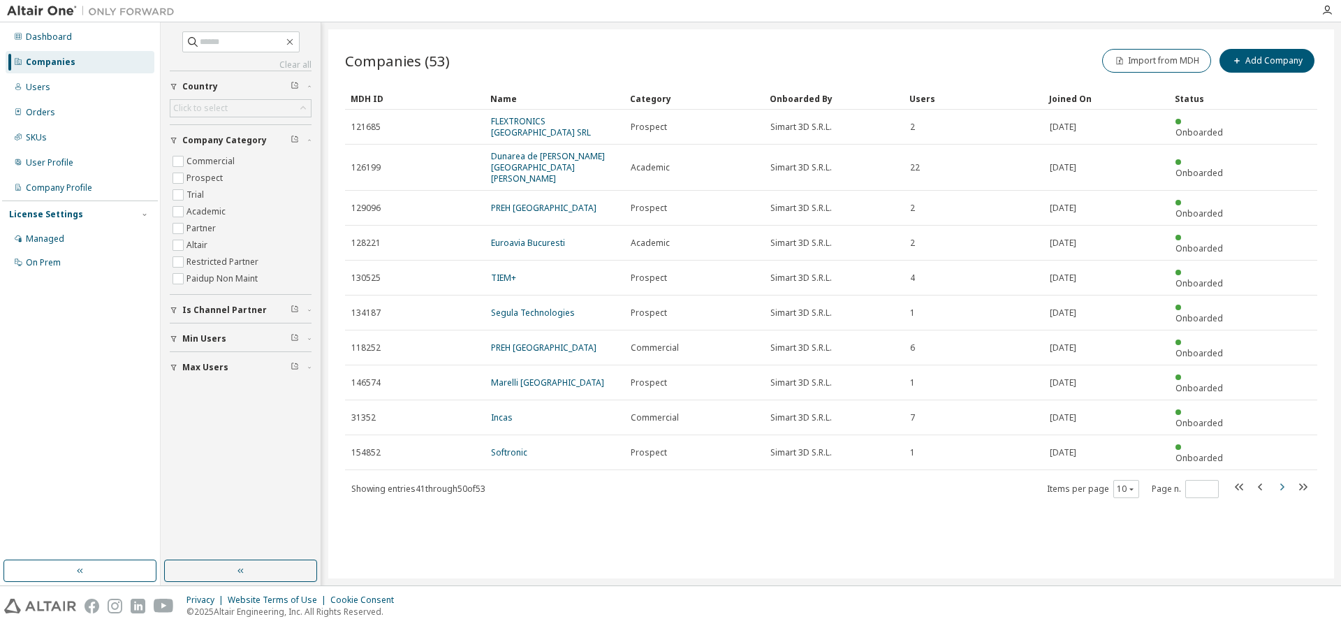
click at [1283, 483] on icon "button" at bounding box center [1282, 486] width 4 height 7
type input "*"
